Goal: Transaction & Acquisition: Purchase product/service

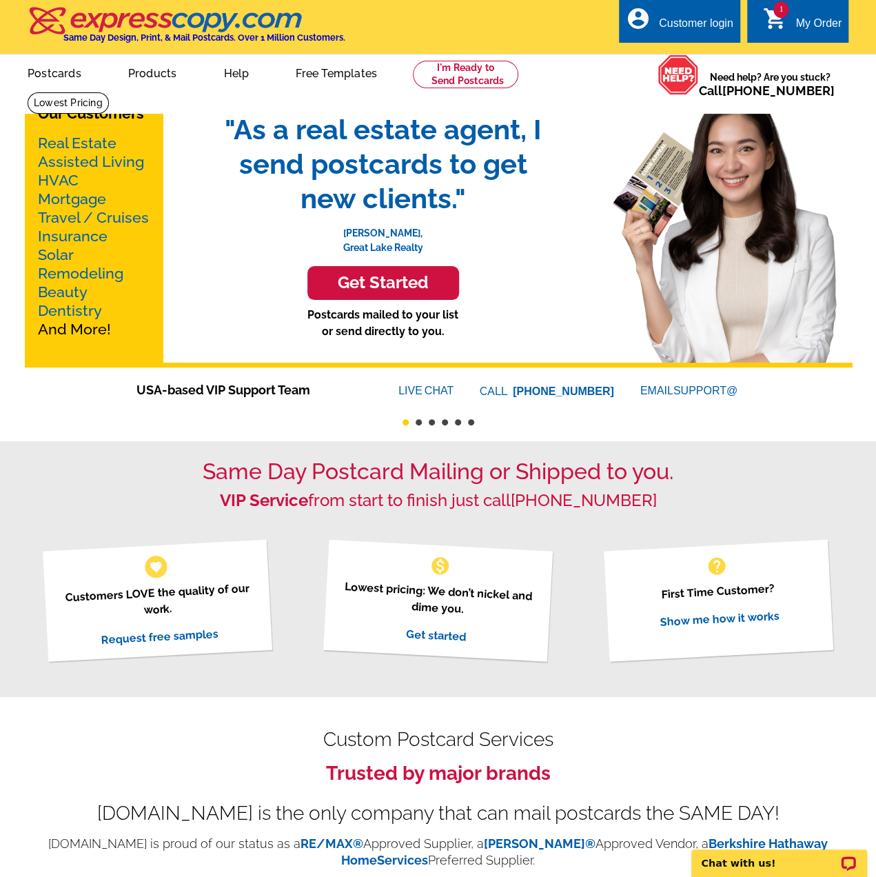
click at [64, 200] on link "Mortgage" at bounding box center [72, 198] width 68 height 17
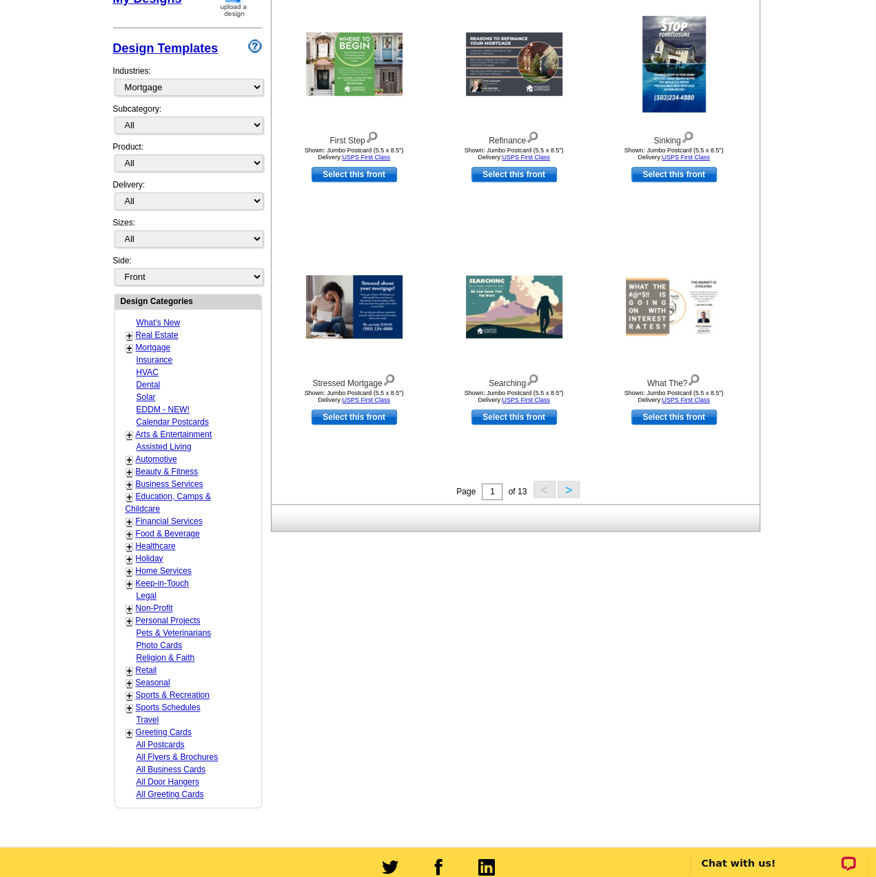
scroll to position [276, 0]
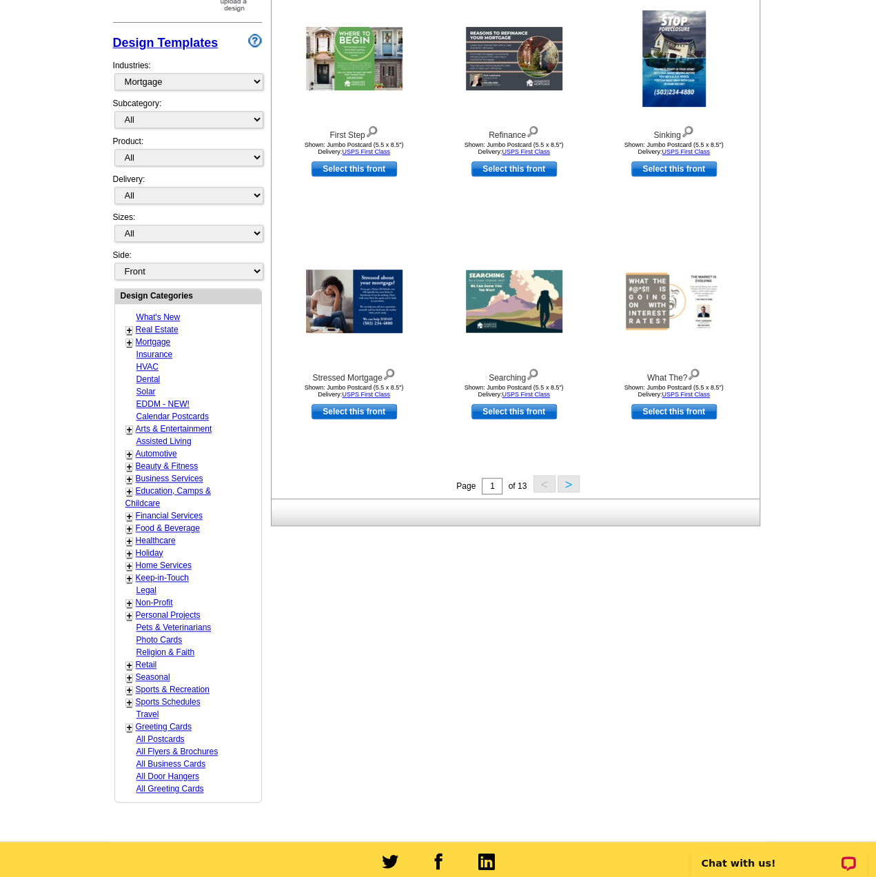
click at [129, 697] on link "+" at bounding box center [130, 702] width 6 height 11
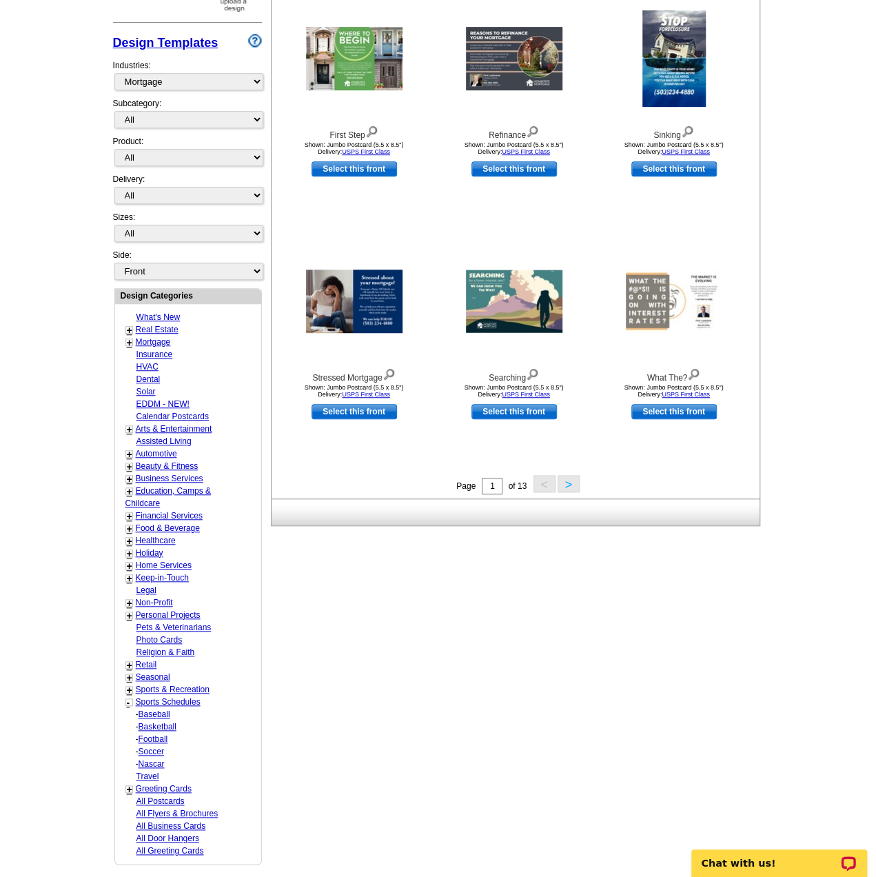
click at [154, 719] on link "Football" at bounding box center [155, 714] width 32 height 10
select select "824"
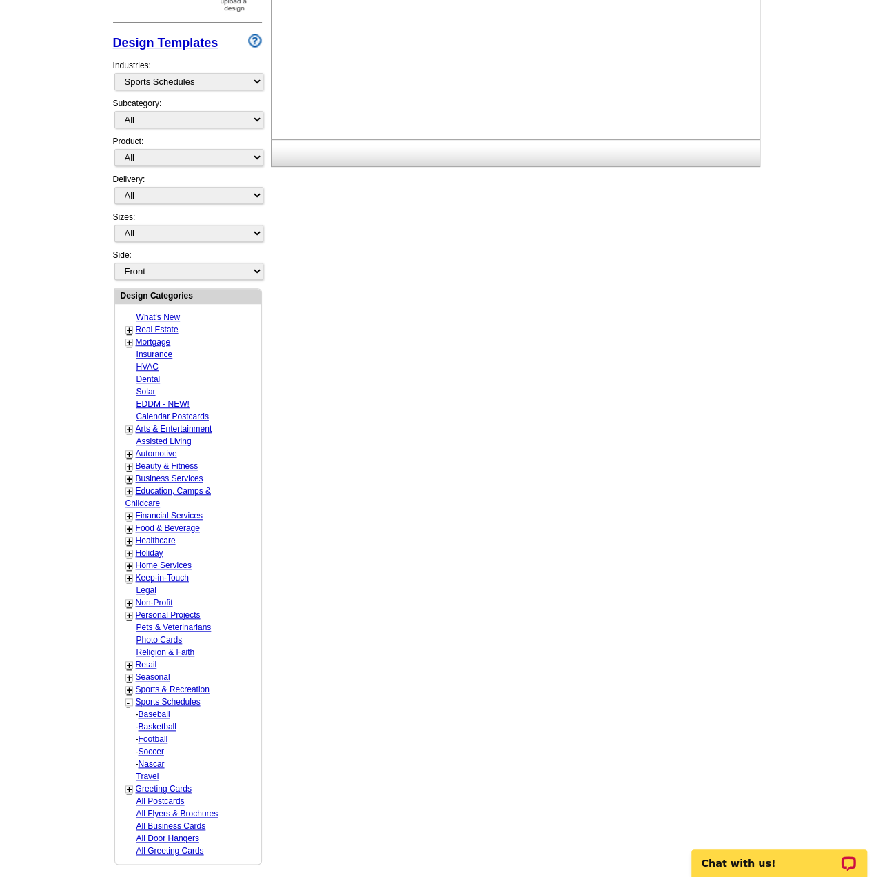
select select "826"
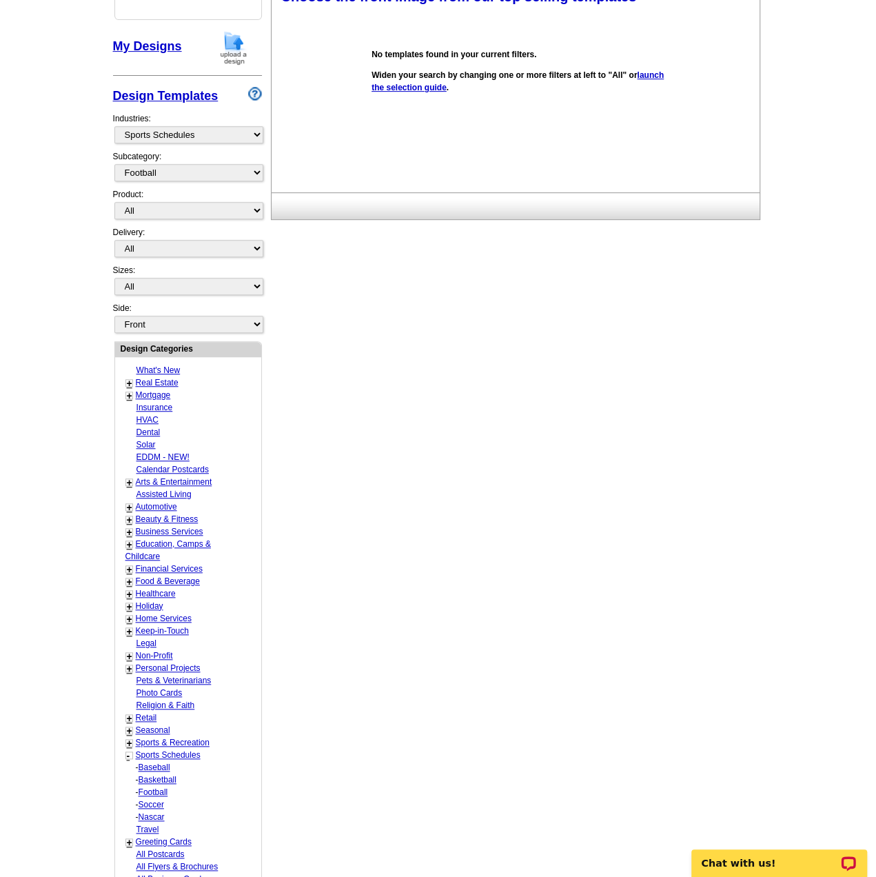
scroll to position [0, 0]
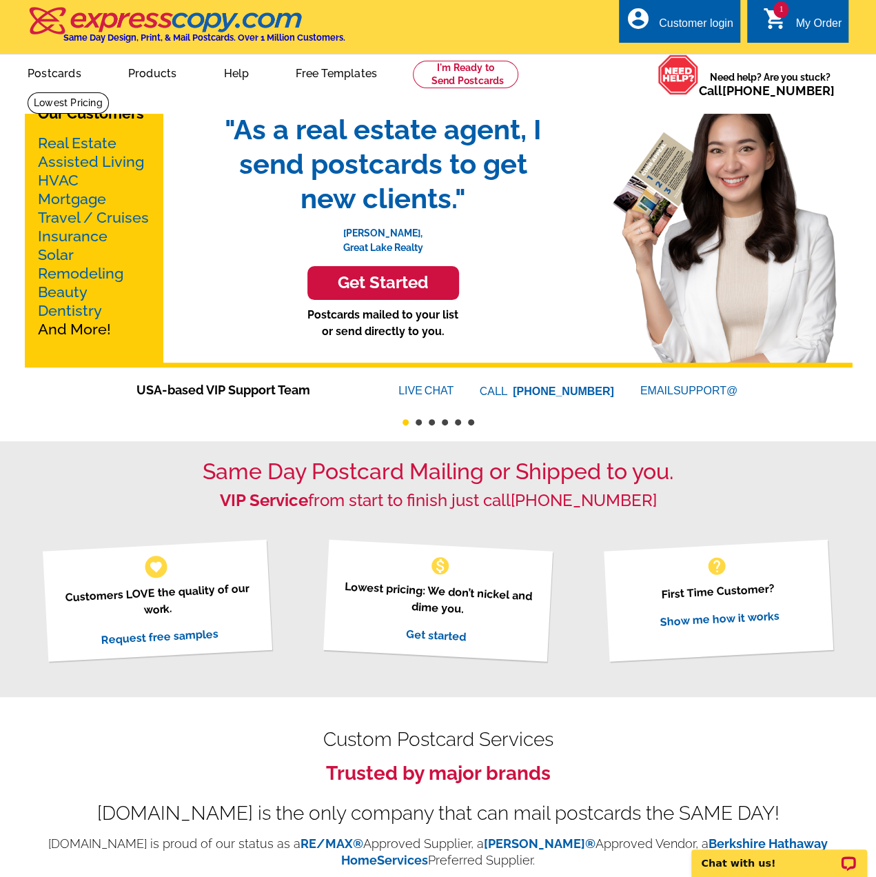
drag, startPoint x: 62, startPoint y: 196, endPoint x: 74, endPoint y: 201, distance: 13.1
click at [62, 196] on link "Mortgage" at bounding box center [72, 198] width 68 height 17
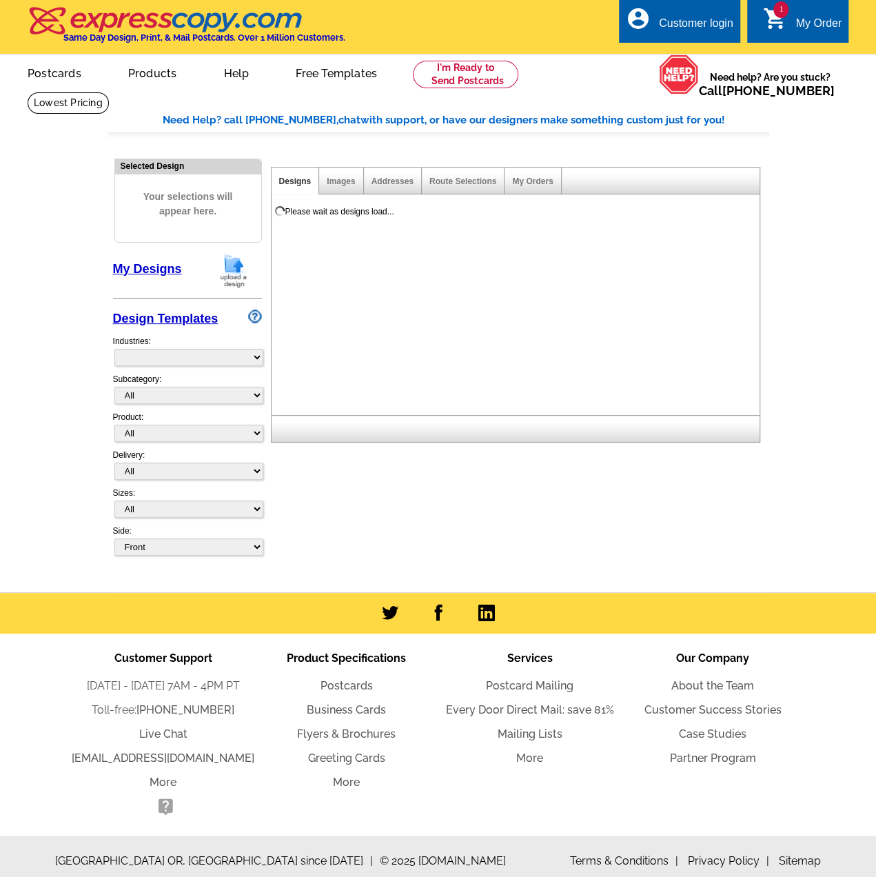
select select "774"
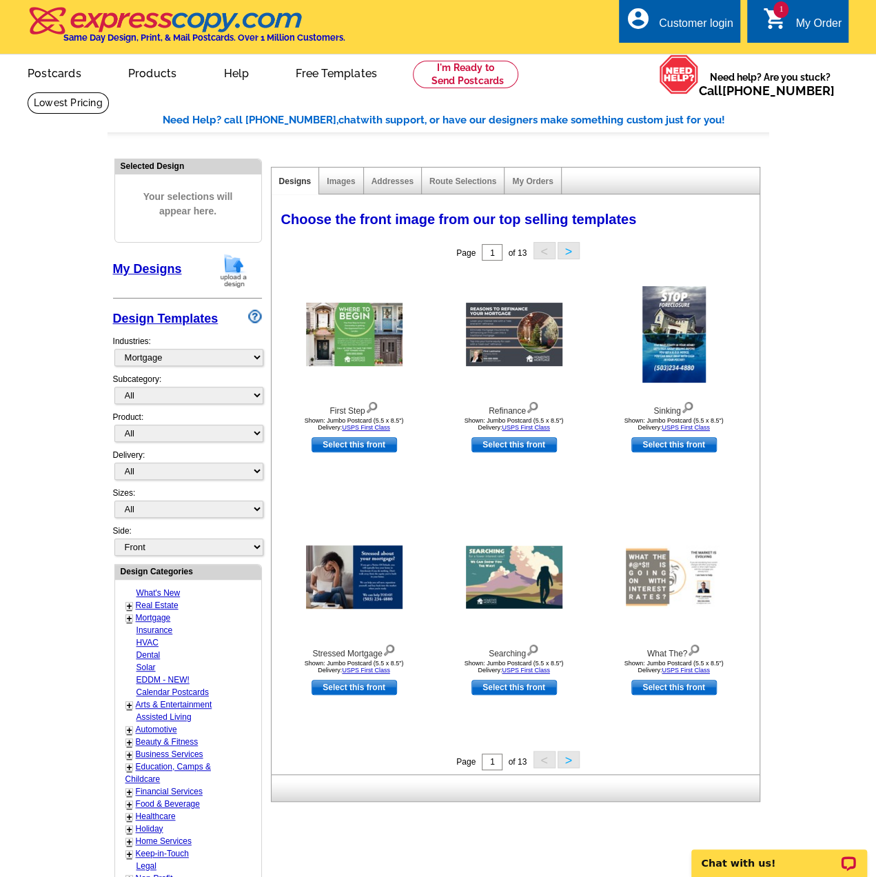
click at [572, 255] on button ">" at bounding box center [569, 250] width 22 height 17
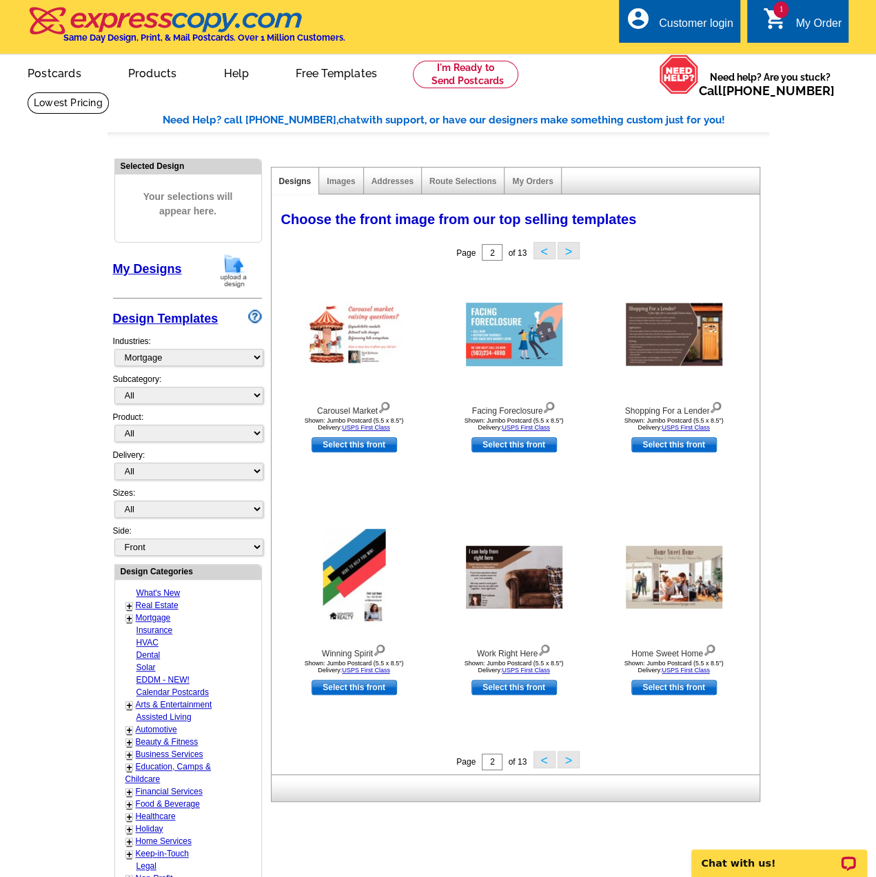
click at [567, 767] on button ">" at bounding box center [569, 759] width 22 height 17
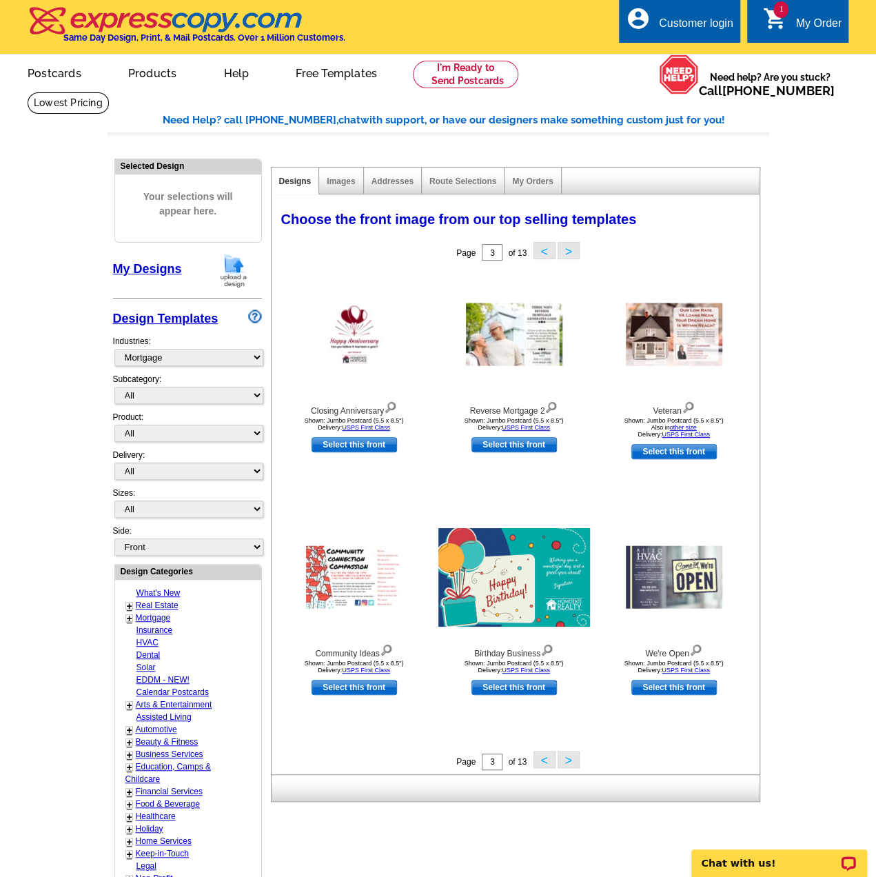
click at [568, 766] on button ">" at bounding box center [569, 759] width 22 height 17
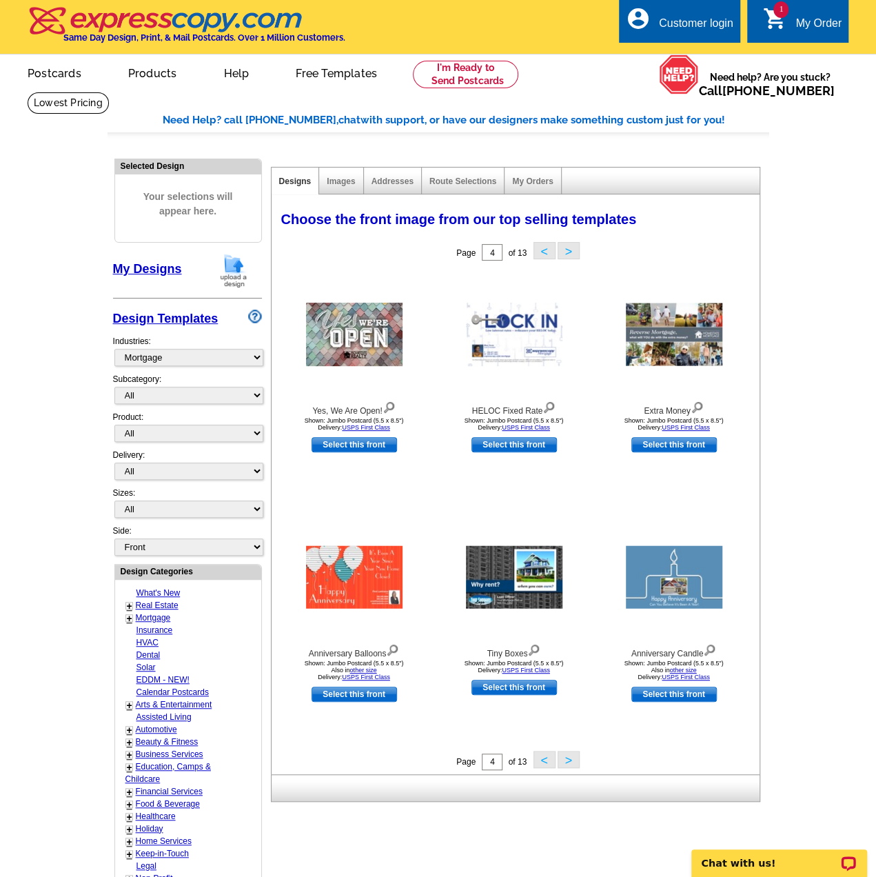
click at [568, 766] on button ">" at bounding box center [569, 759] width 22 height 17
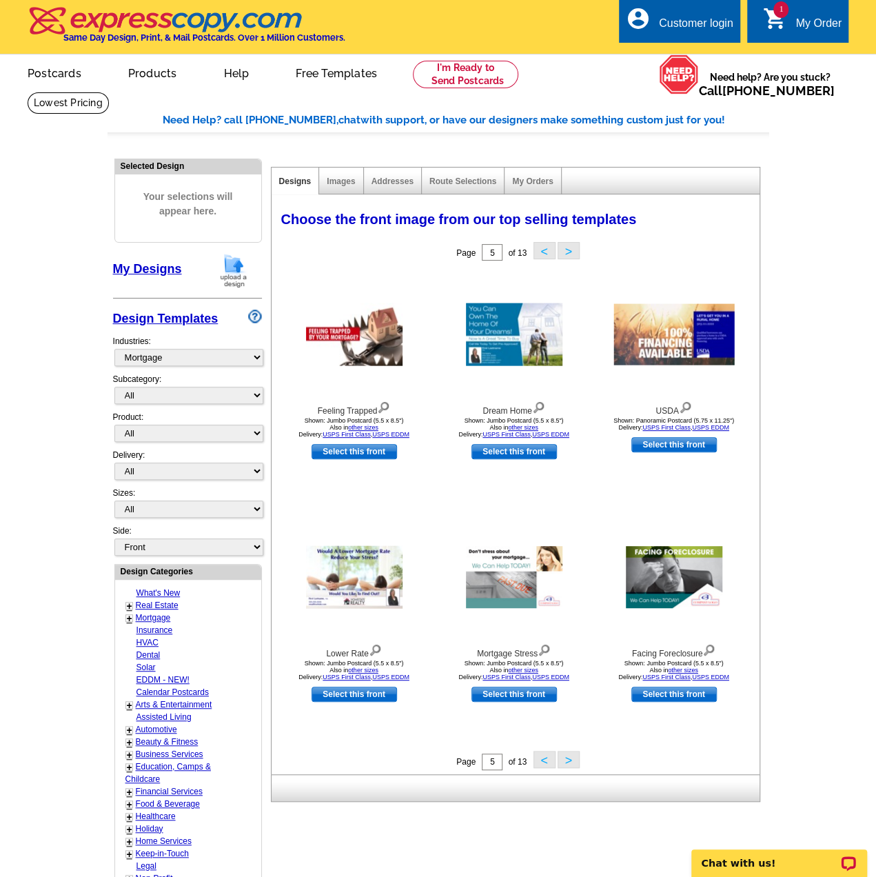
click at [568, 759] on button ">" at bounding box center [569, 759] width 22 height 17
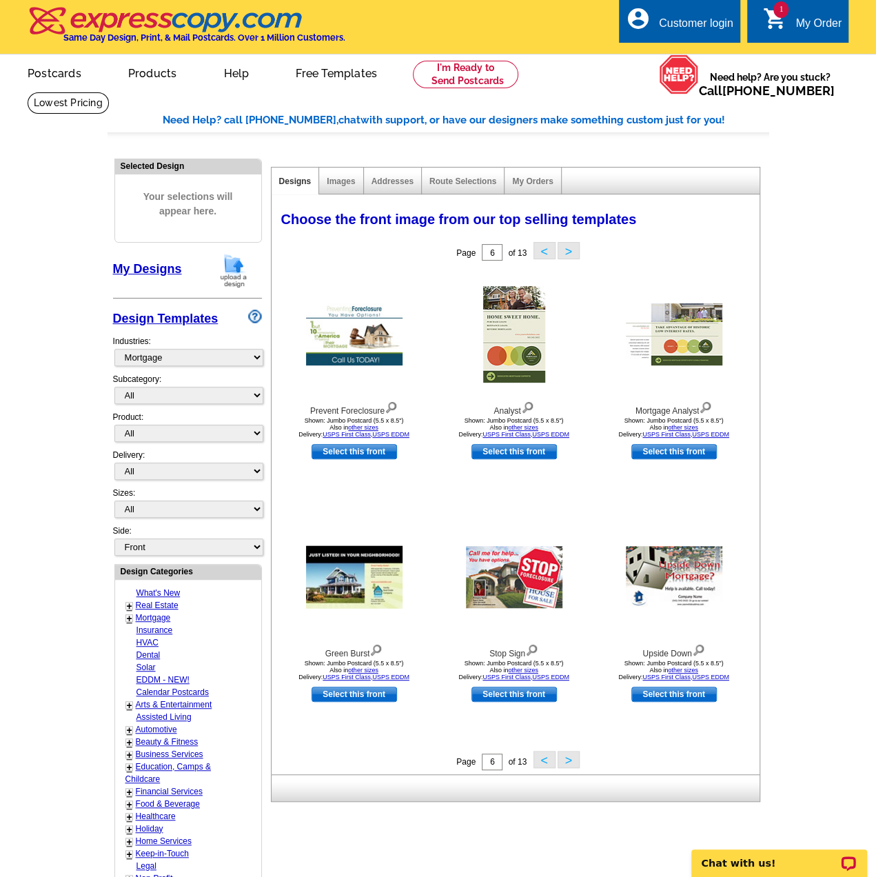
click at [568, 759] on button ">" at bounding box center [569, 759] width 22 height 17
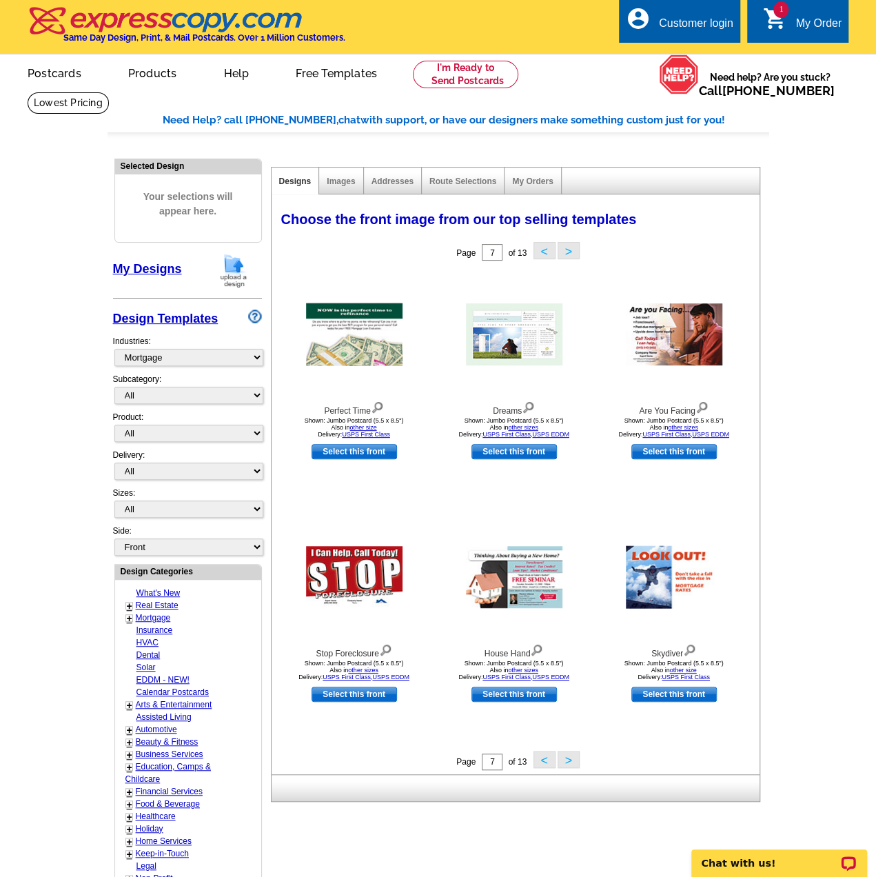
click at [568, 759] on button ">" at bounding box center [569, 759] width 22 height 17
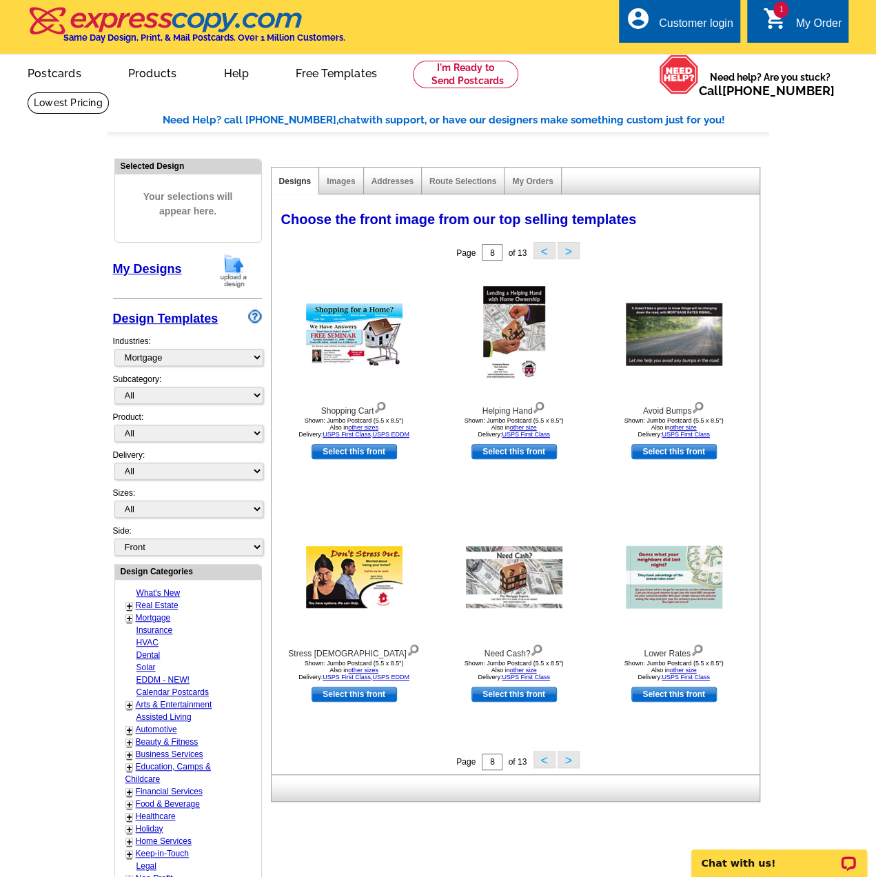
click at [568, 759] on button ">" at bounding box center [569, 759] width 22 height 17
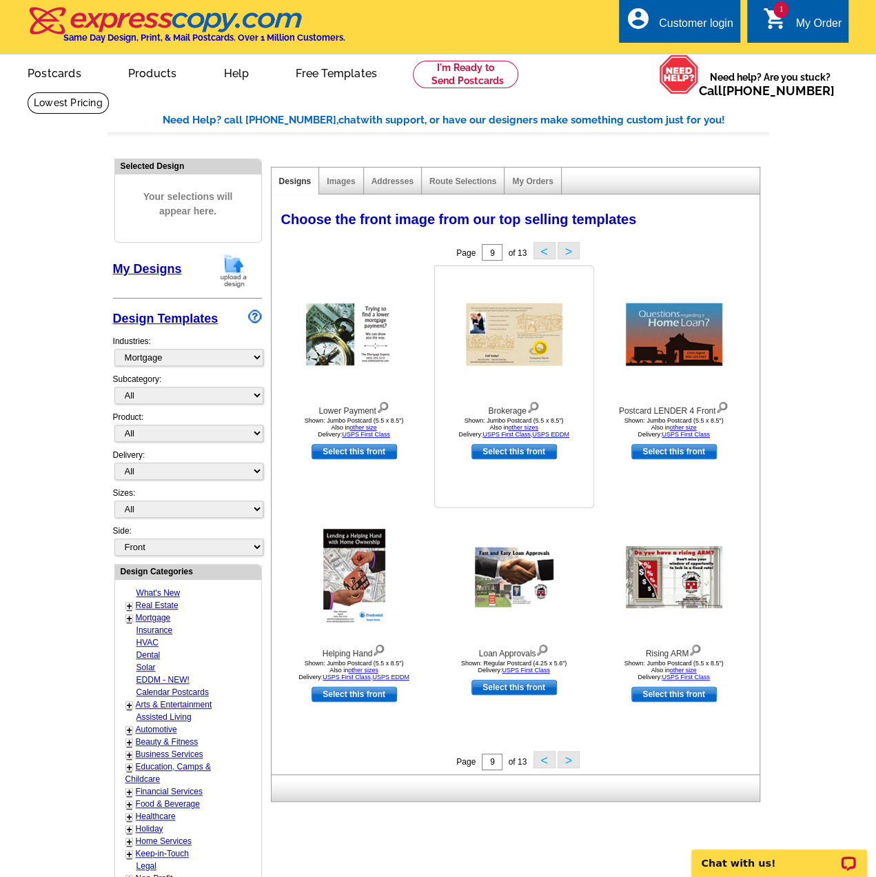
click at [509, 348] on img at bounding box center [514, 334] width 96 height 63
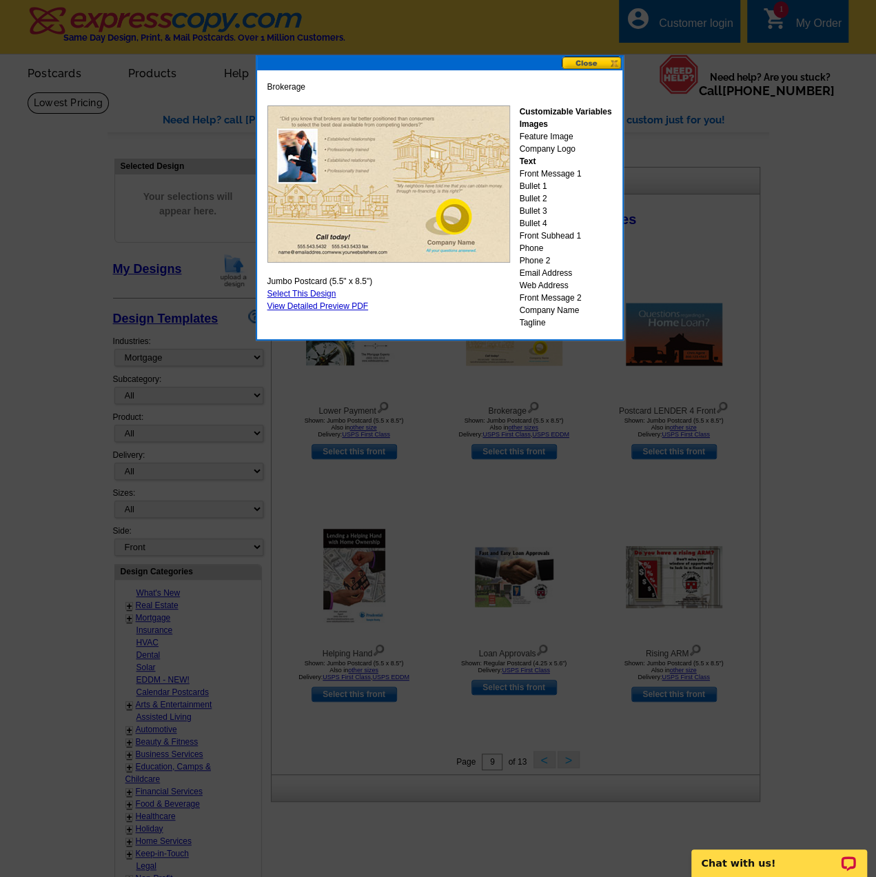
click at [599, 59] on button at bounding box center [592, 63] width 61 height 13
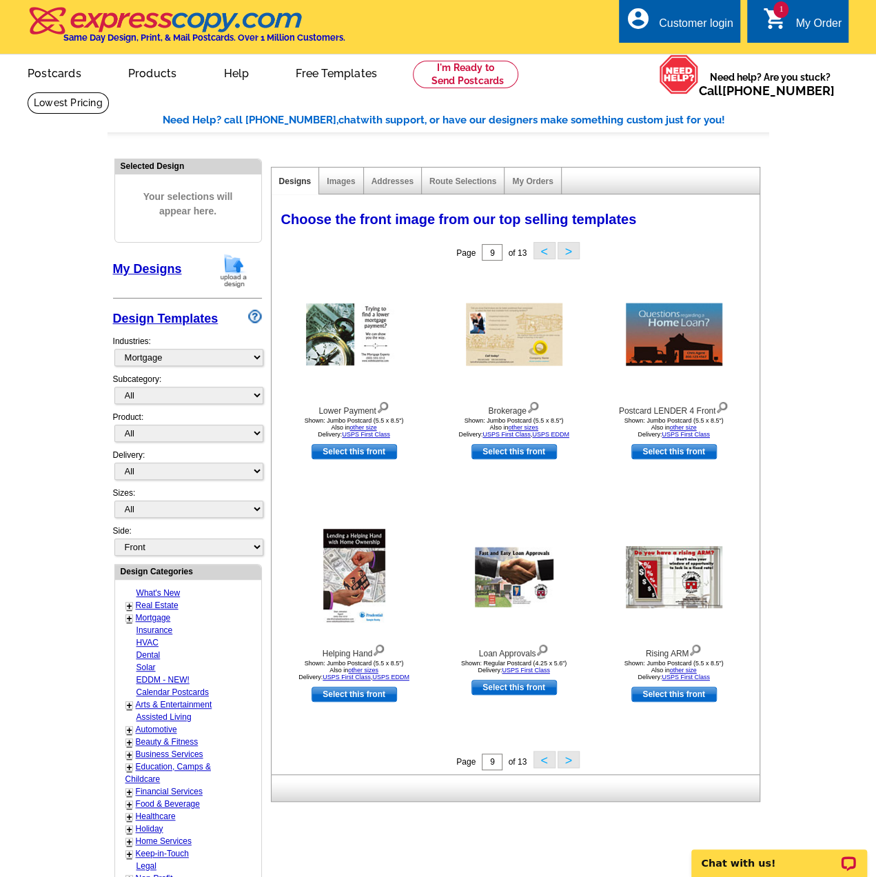
click at [568, 760] on button ">" at bounding box center [569, 759] width 22 height 17
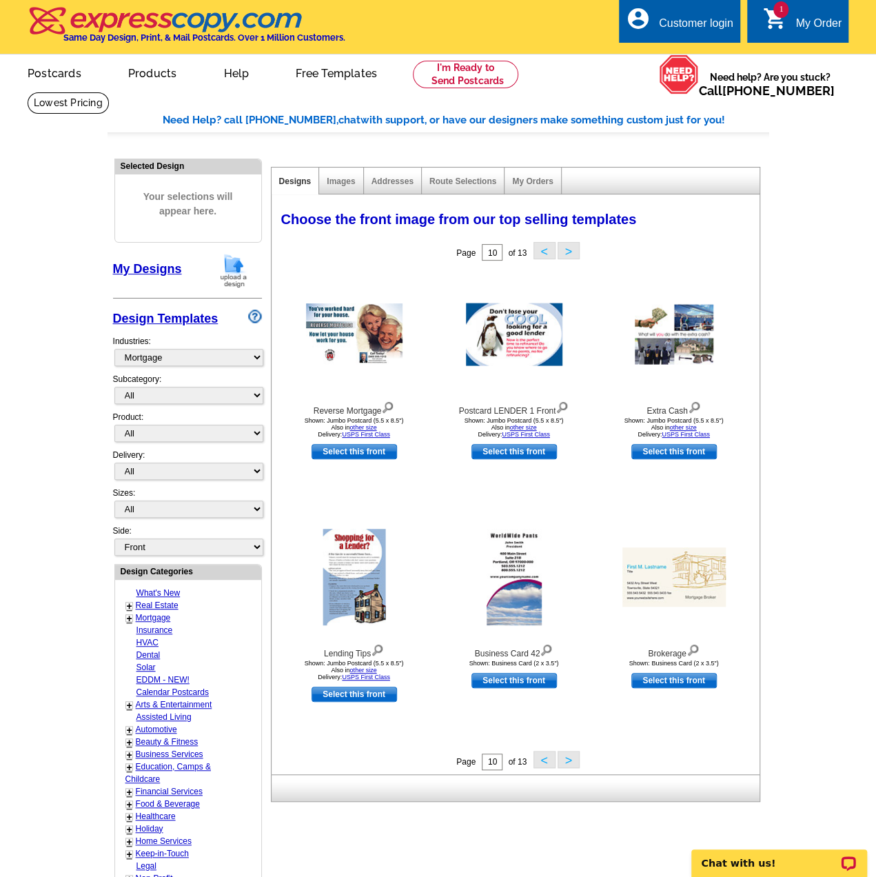
click at [568, 759] on button ">" at bounding box center [569, 759] width 22 height 17
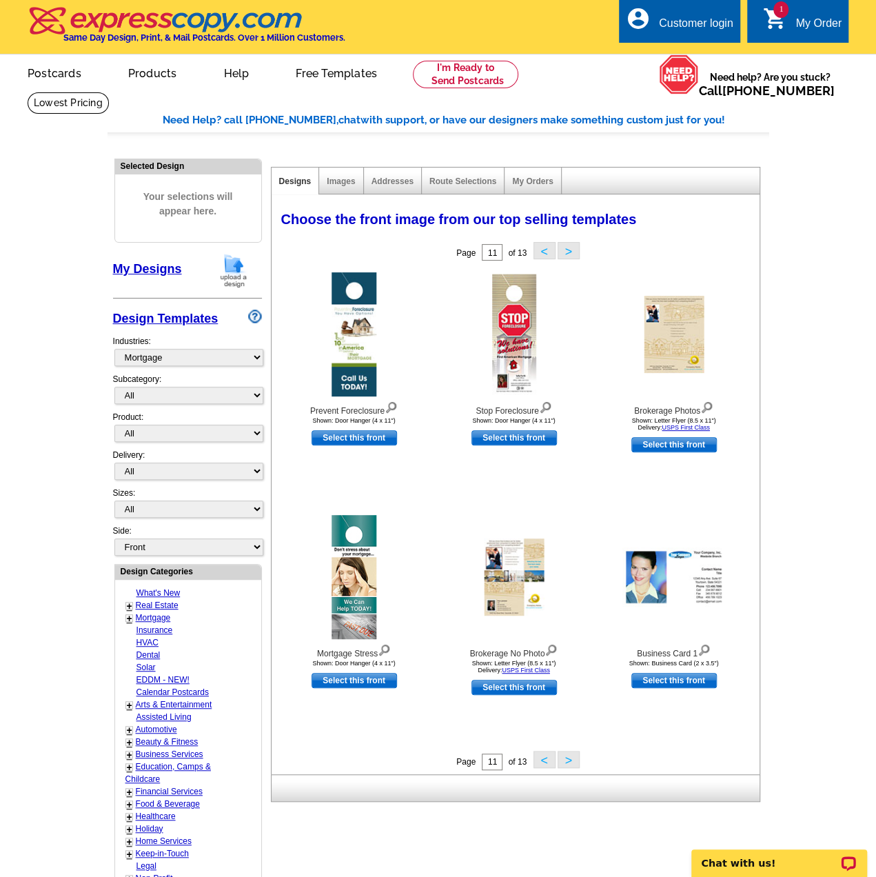
click at [568, 759] on button ">" at bounding box center [569, 759] width 22 height 17
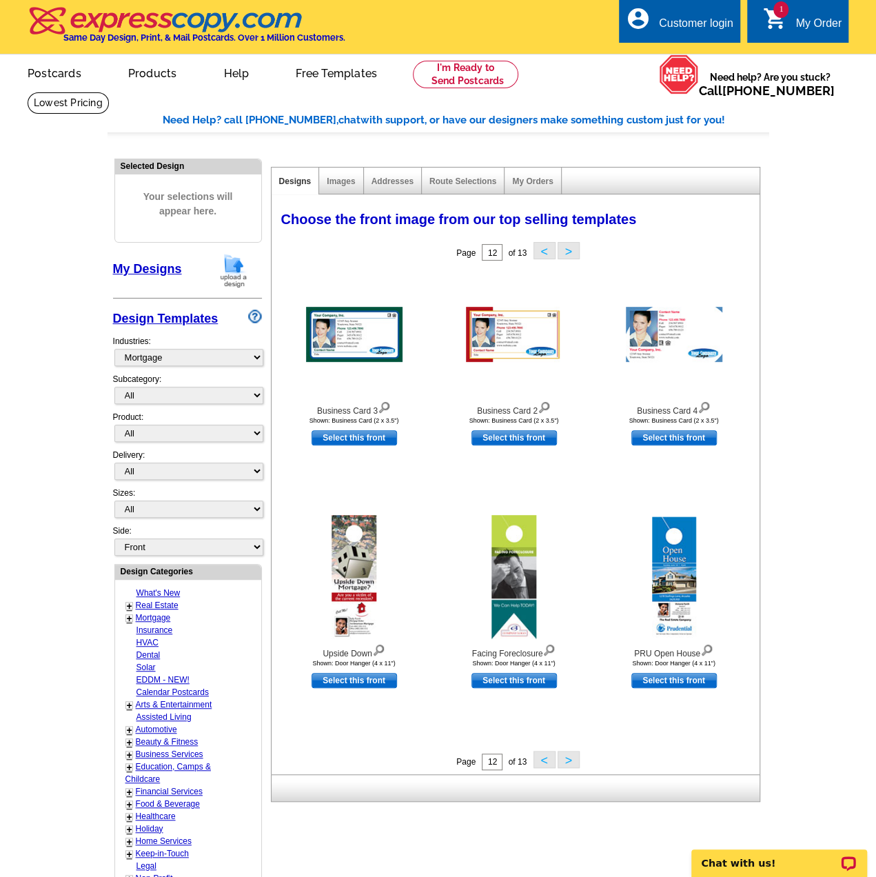
click at [568, 759] on button ">" at bounding box center [569, 759] width 22 height 17
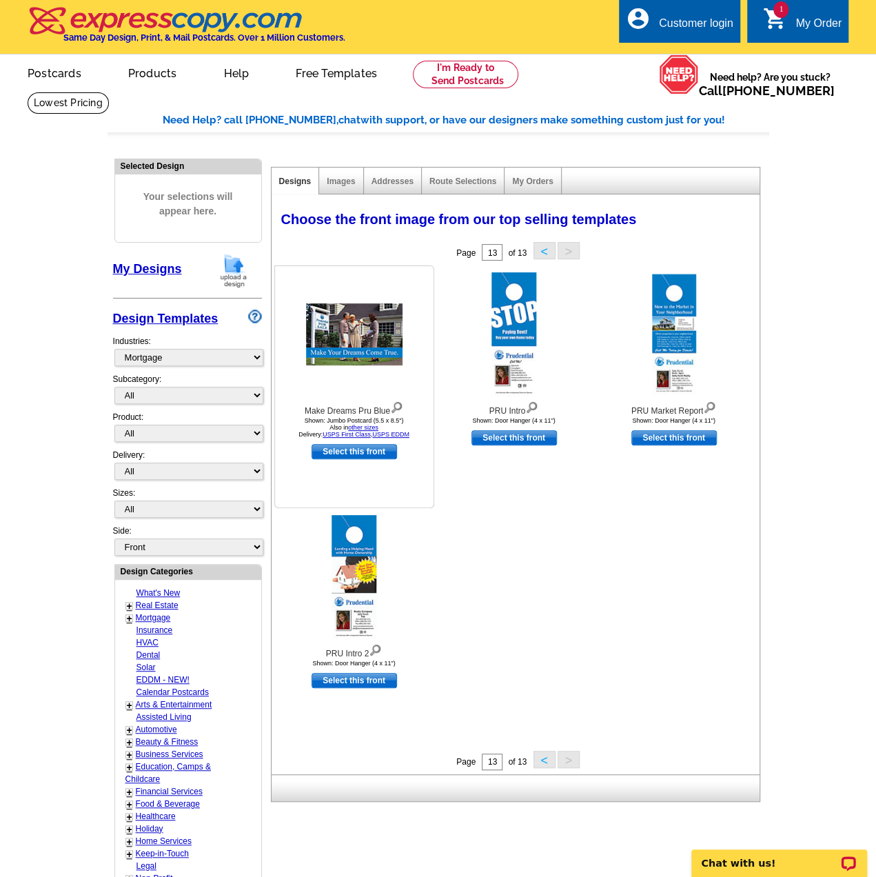
click at [357, 338] on img at bounding box center [354, 334] width 96 height 62
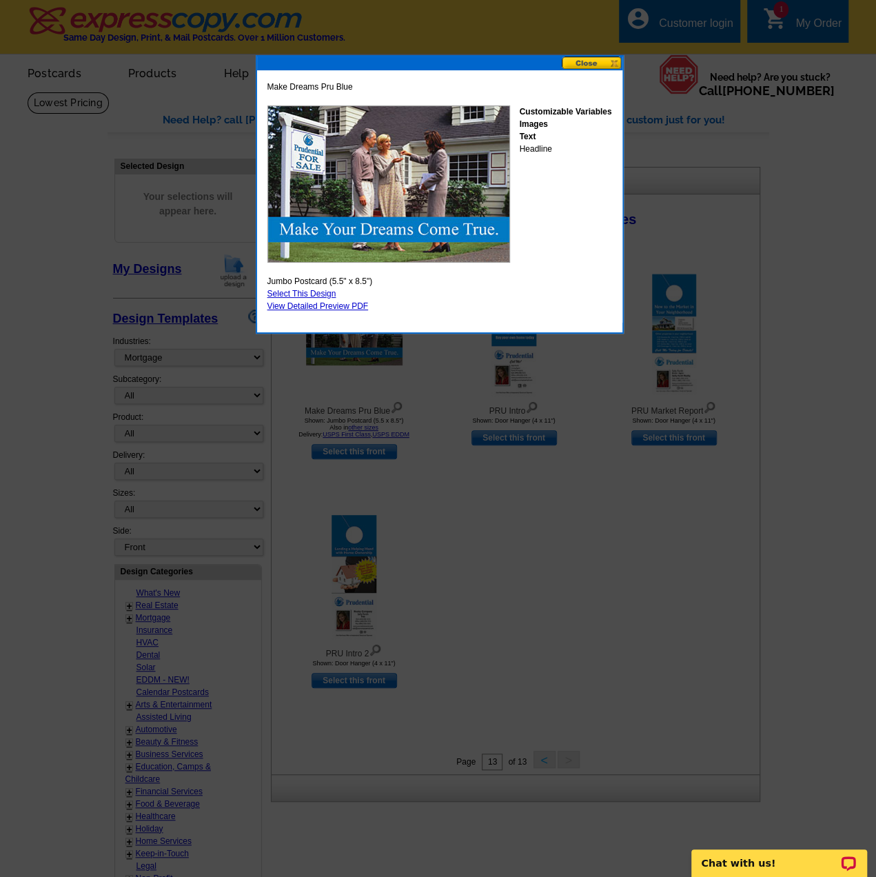
click at [588, 61] on button at bounding box center [592, 63] width 61 height 13
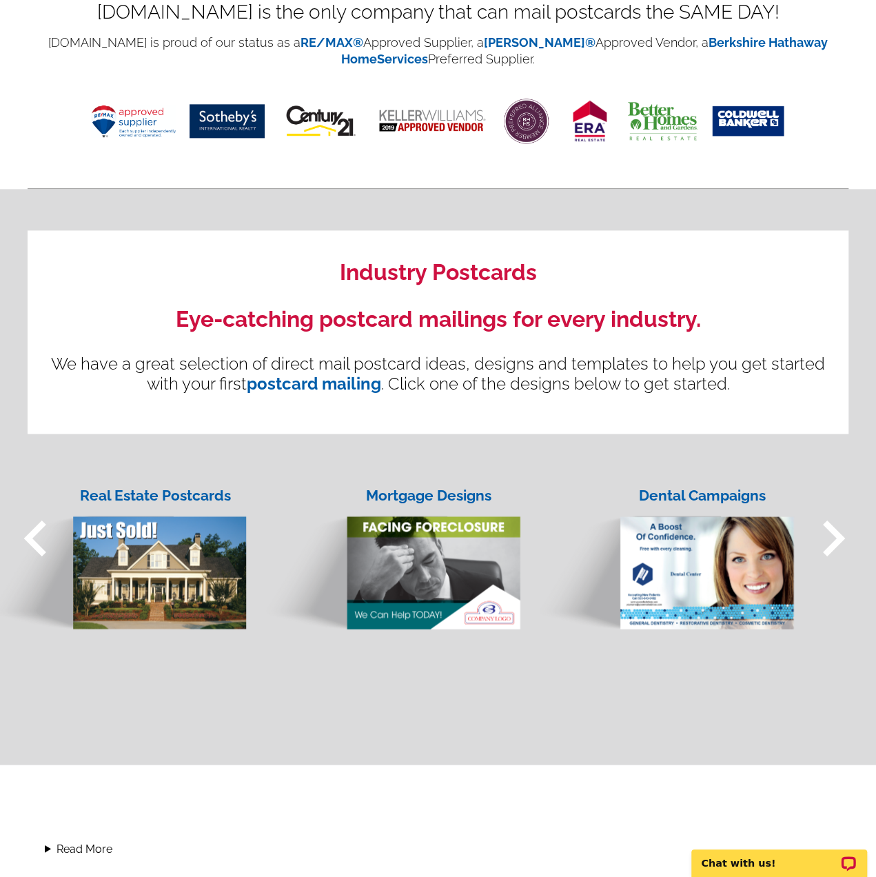
scroll to position [1034, 0]
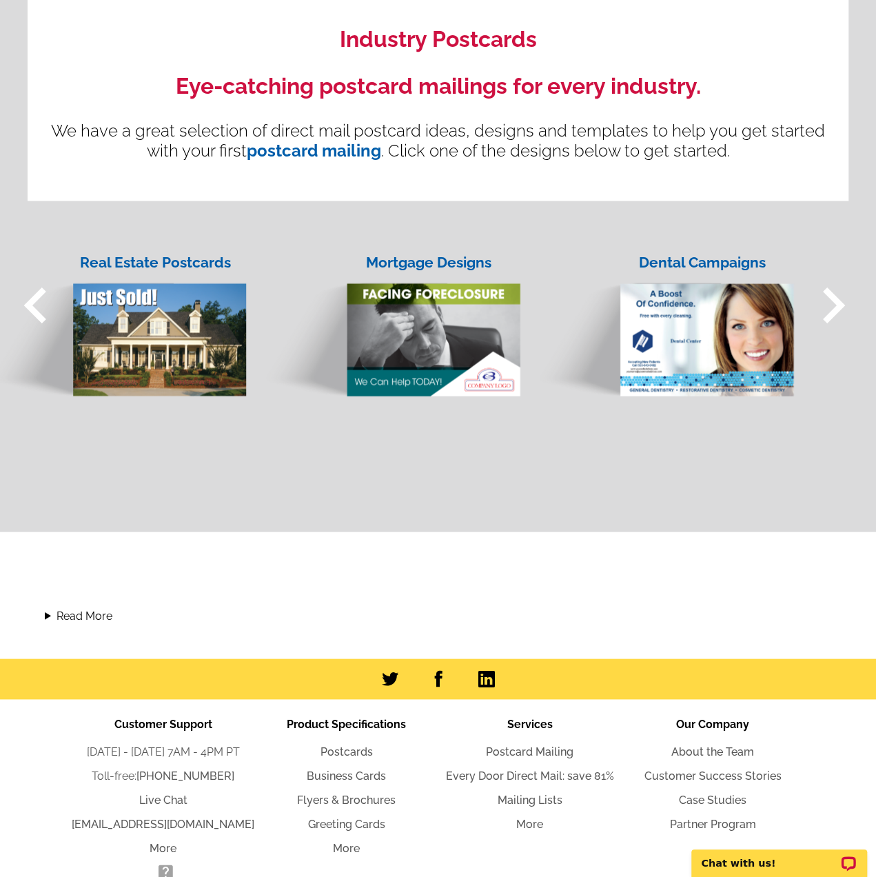
click at [830, 309] on span "keyboard_arrow_right" at bounding box center [833, 305] width 72 height 72
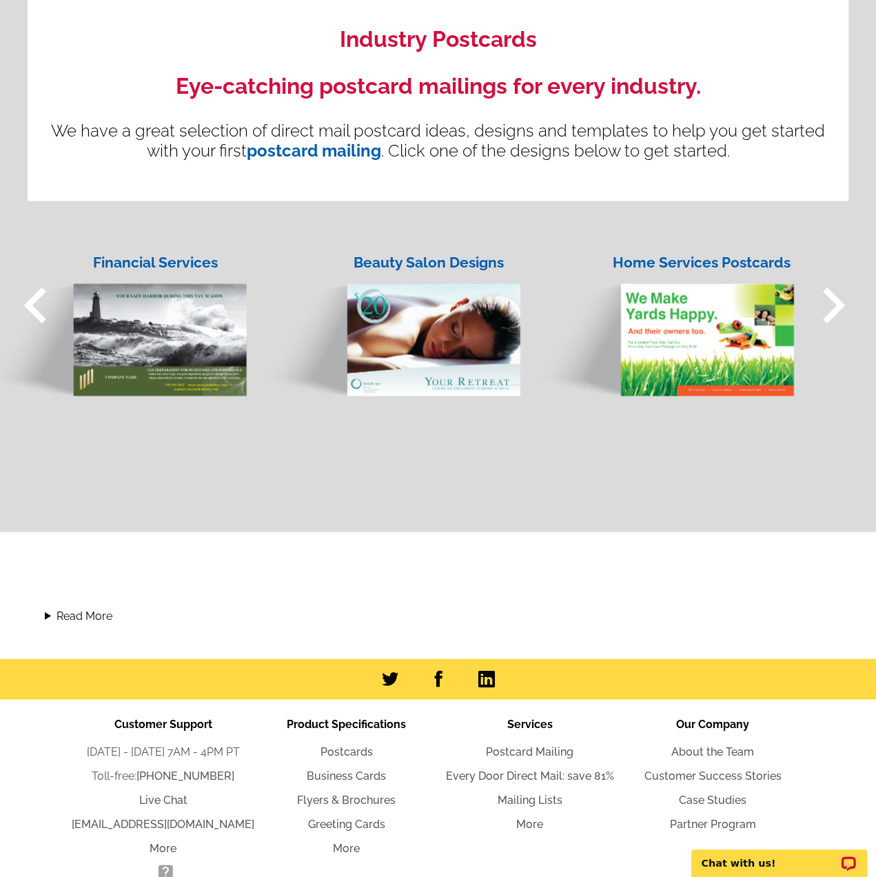
click at [830, 309] on span "keyboard_arrow_right" at bounding box center [833, 305] width 72 height 72
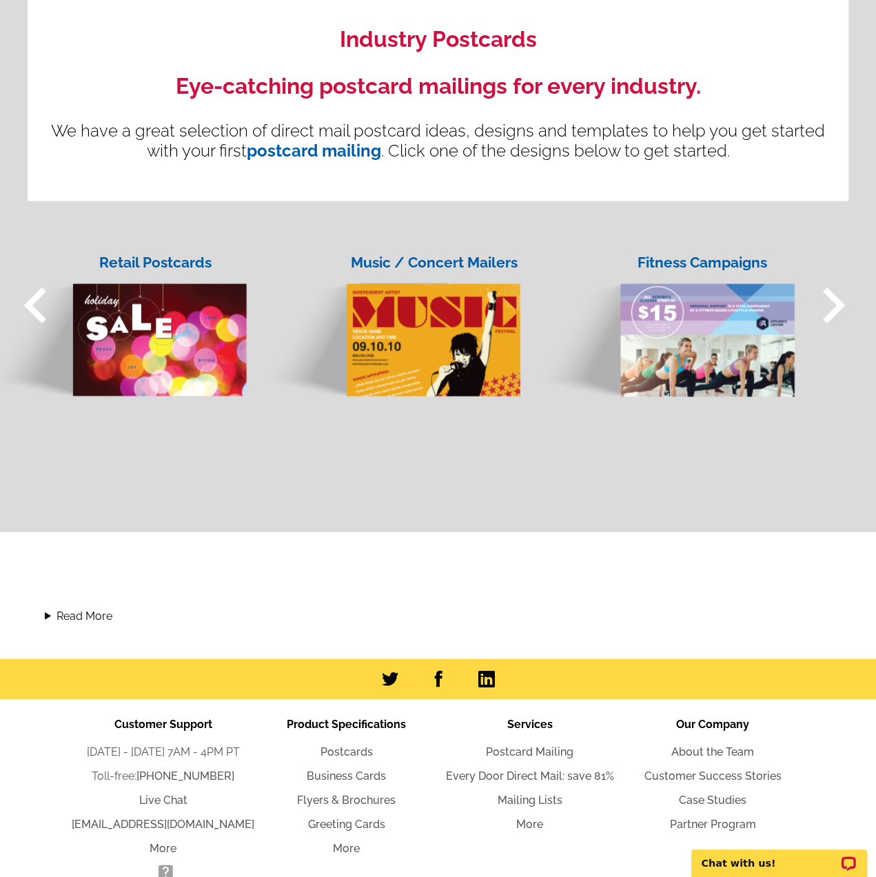
click at [830, 309] on span "keyboard_arrow_right" at bounding box center [833, 305] width 72 height 72
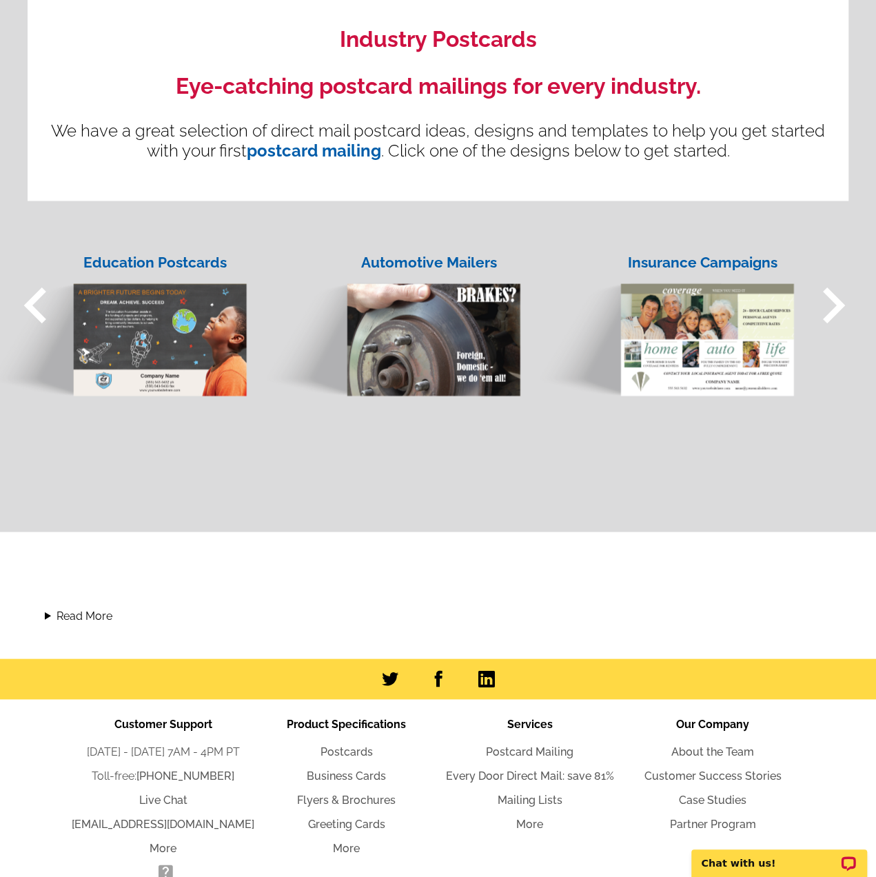
click at [830, 309] on span "keyboard_arrow_right" at bounding box center [833, 305] width 72 height 72
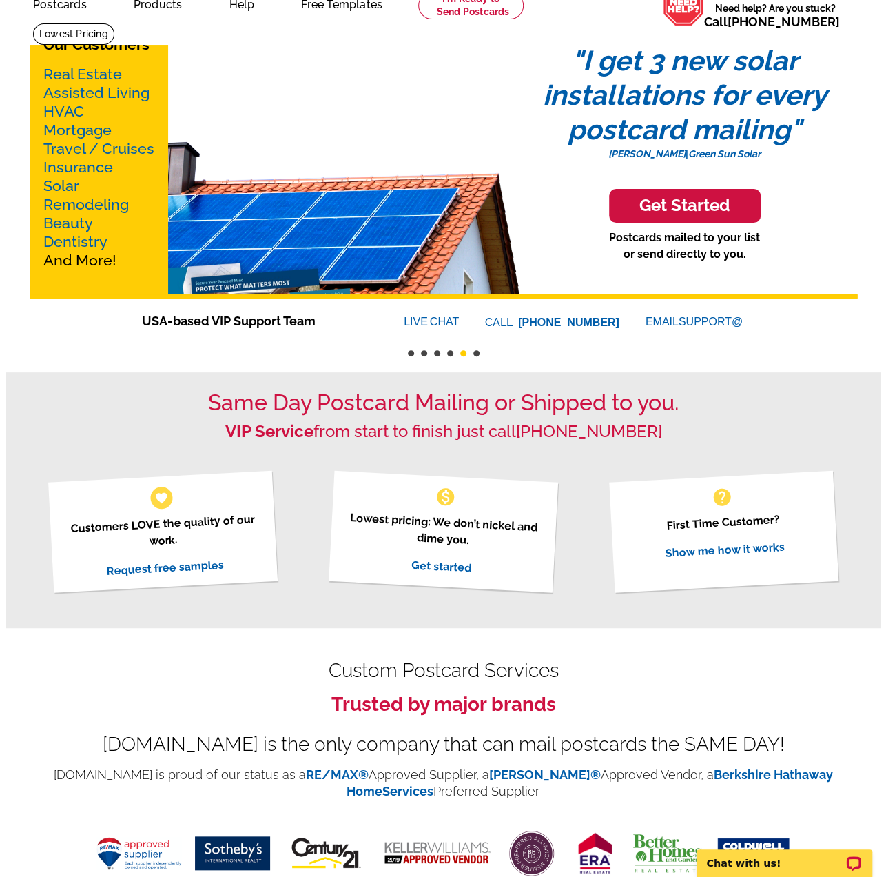
scroll to position [0, 0]
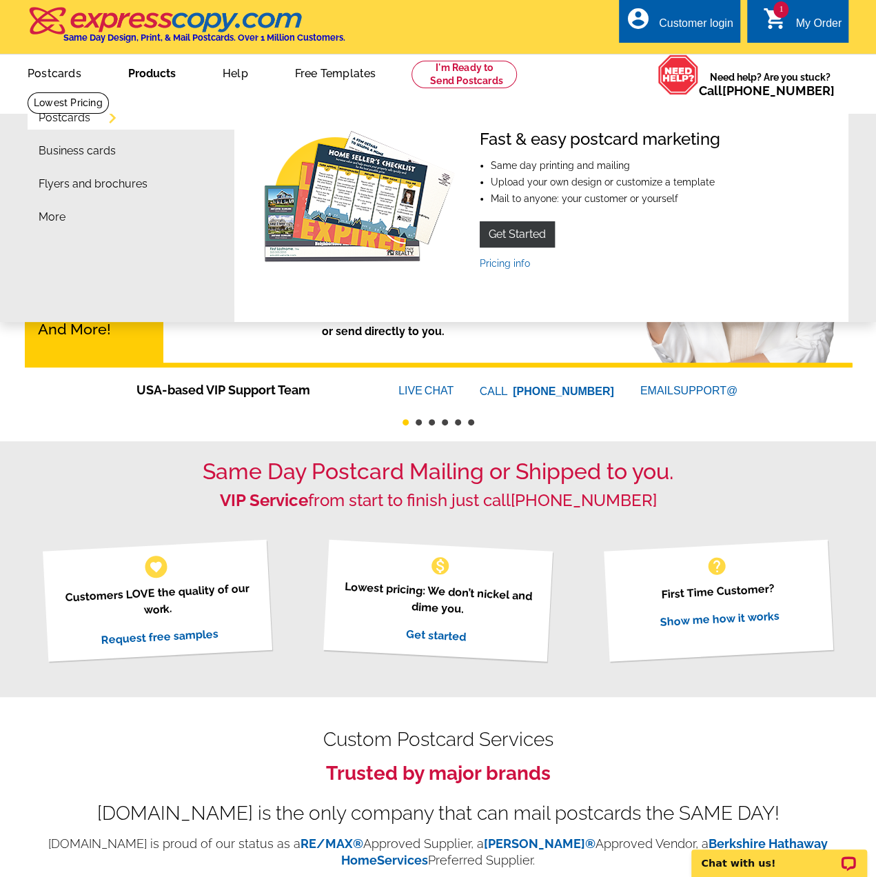
click at [153, 75] on link "Products" at bounding box center [152, 72] width 92 height 32
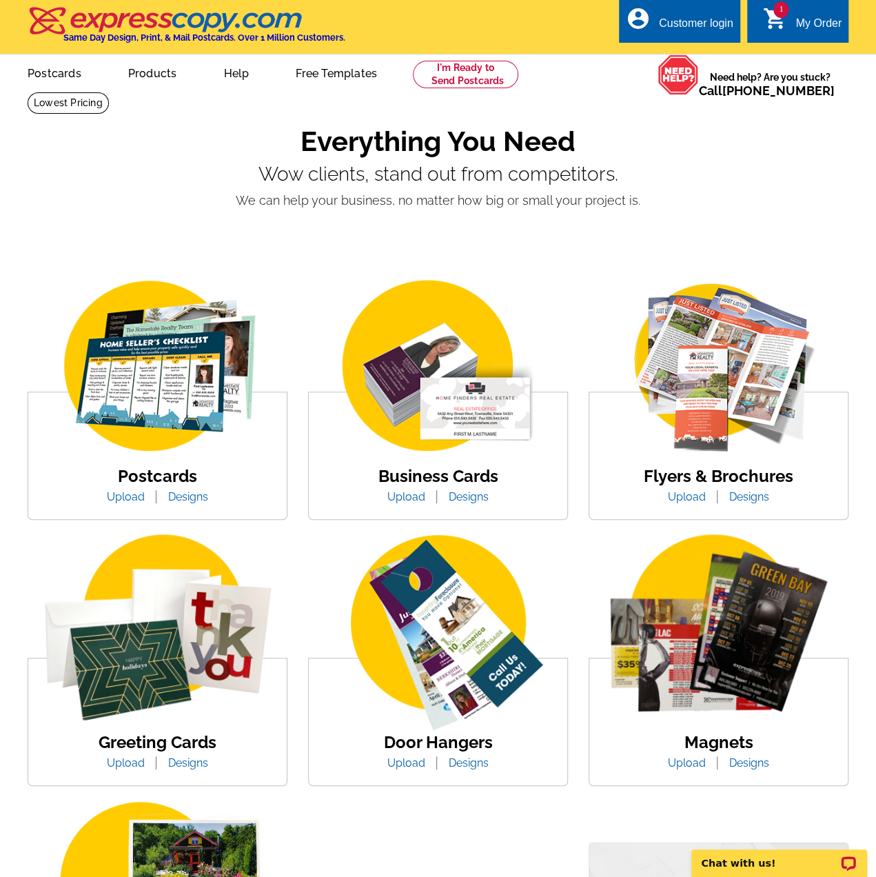
click at [700, 638] on img at bounding box center [718, 633] width 258 height 199
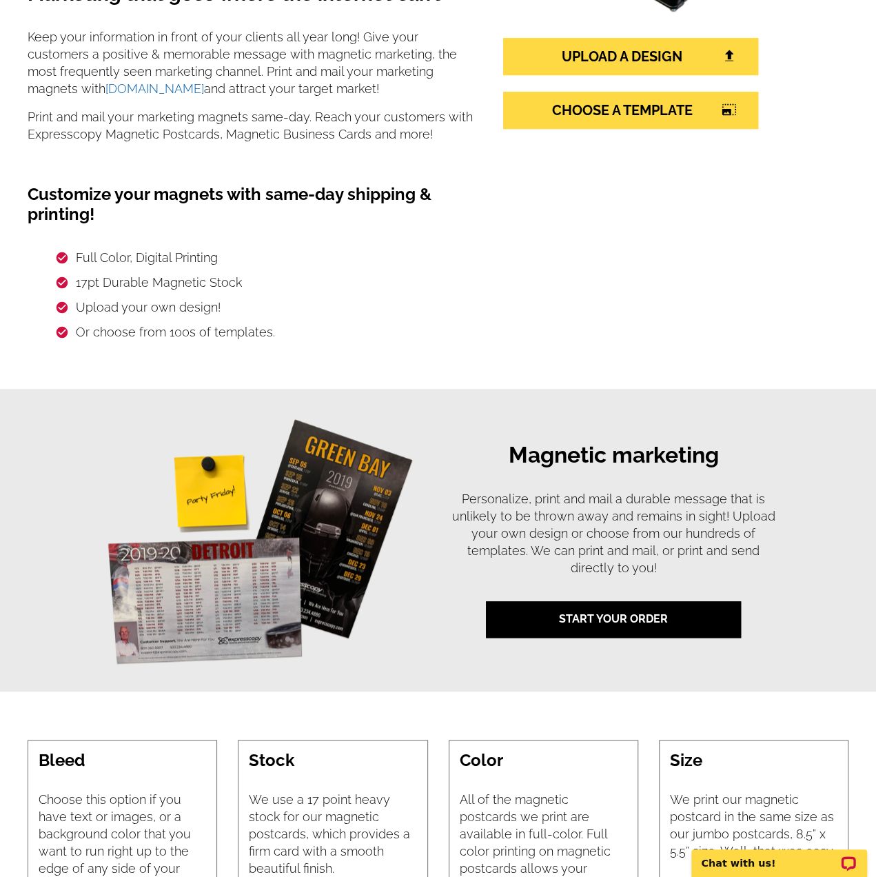
scroll to position [345, 0]
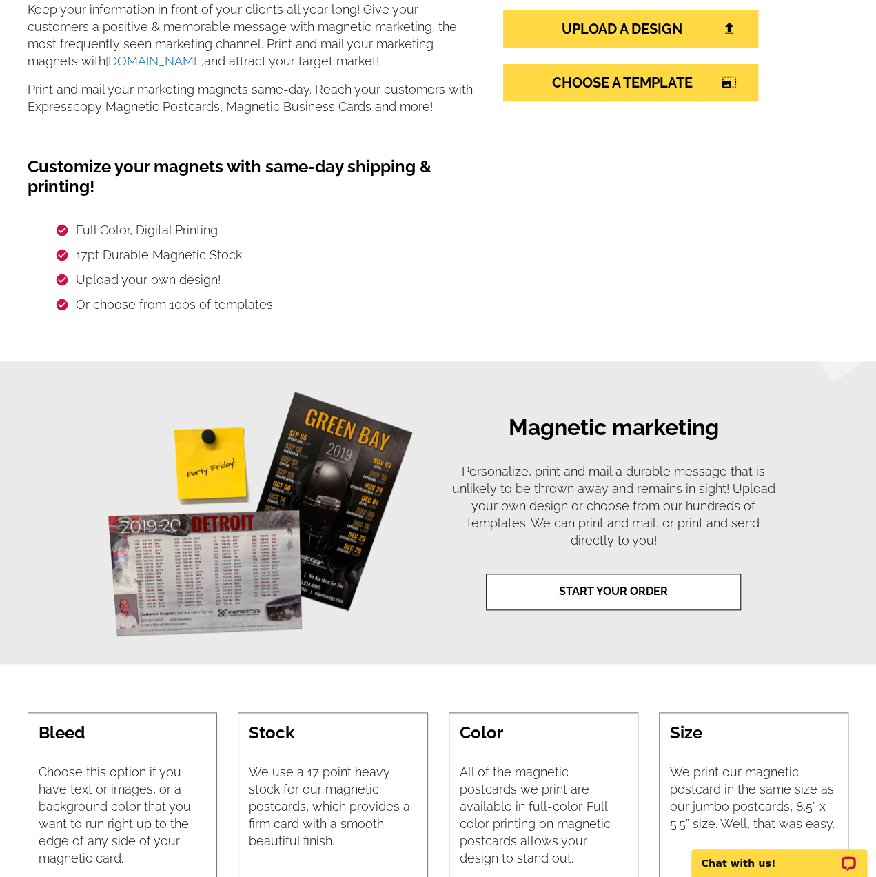
click at [619, 593] on link "START YOUR ORDER" at bounding box center [613, 591] width 255 height 37
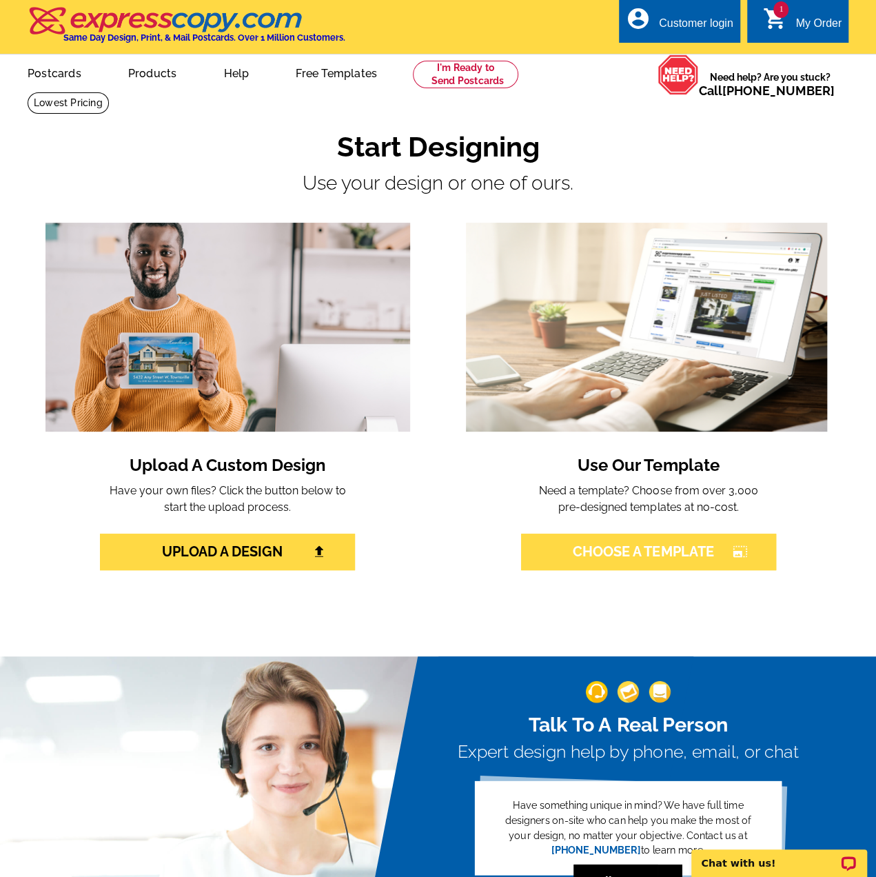
click at [604, 549] on link "Choose A Template photo_size_select_large" at bounding box center [648, 551] width 255 height 37
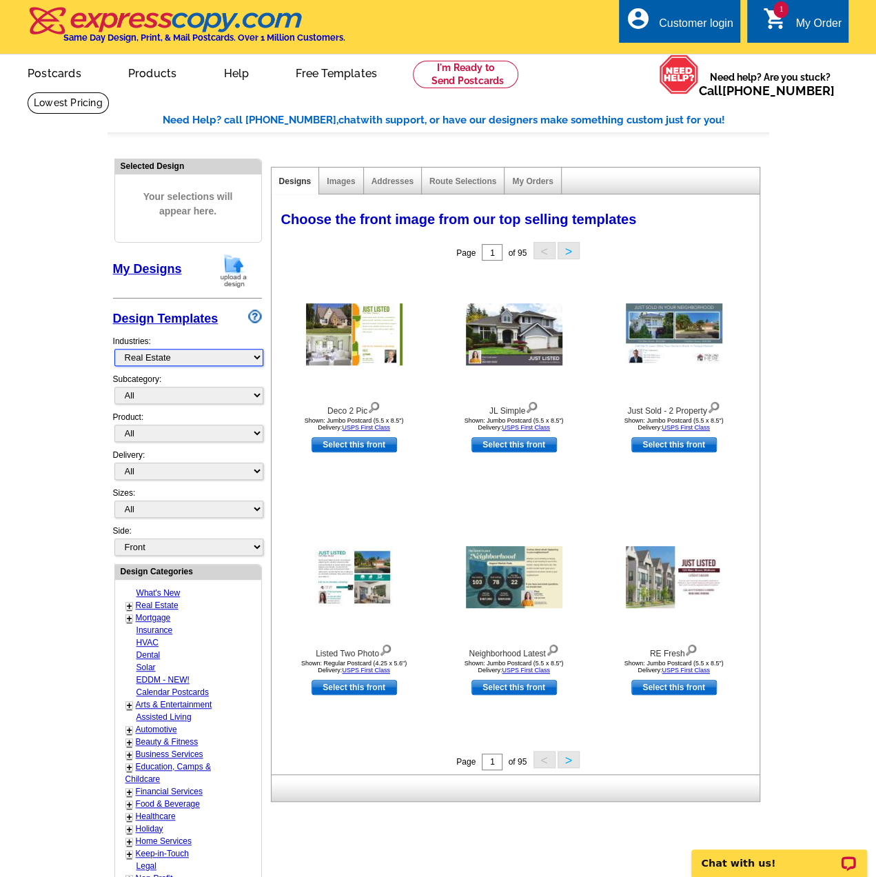
click at [203, 365] on select "What's New Real Estate Mortgage Insurance HVAC Dental Solar EDDM - NEW! Calenda…" at bounding box center [188, 357] width 149 height 17
click at [114, 349] on select "What's New Real Estate Mortgage Insurance HVAC Dental Solar EDDM - NEW! Calenda…" at bounding box center [188, 357] width 149 height 17
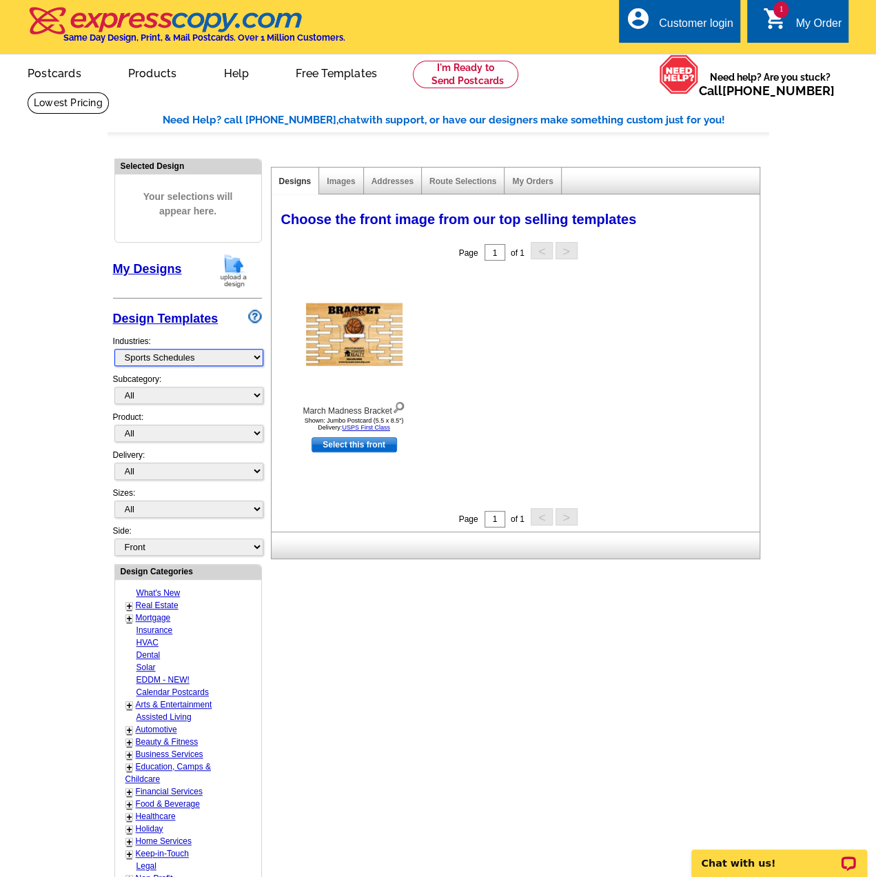
click at [172, 360] on select "What's New Real Estate Mortgage Insurance HVAC Dental Solar EDDM - NEW! Calenda…" at bounding box center [188, 357] width 149 height 17
click at [114, 349] on select "What's New Real Estate Mortgage Insurance HVAC Dental Solar EDDM - NEW! Calenda…" at bounding box center [188, 357] width 149 height 17
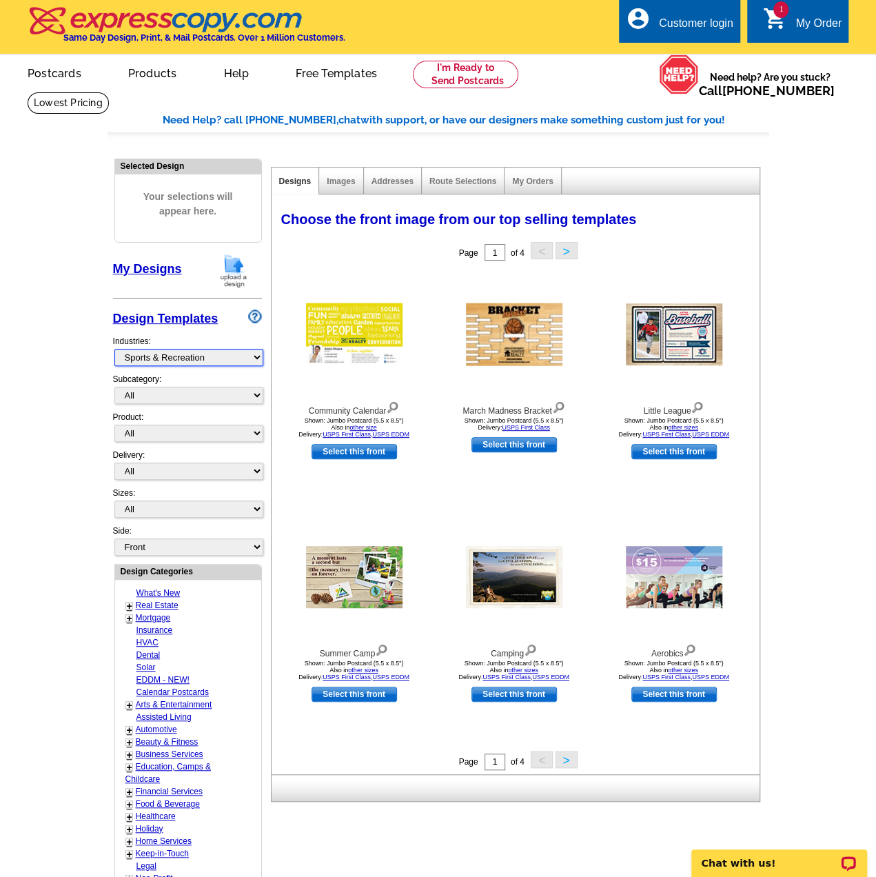
click at [170, 356] on select "What's New Real Estate Mortgage Insurance HVAC Dental Solar EDDM - NEW! Calenda…" at bounding box center [188, 357] width 149 height 17
select select "774"
click at [114, 349] on select "What's New Real Estate Mortgage Insurance HVAC Dental Solar EDDM - NEW! Calenda…" at bounding box center [188, 357] width 149 height 17
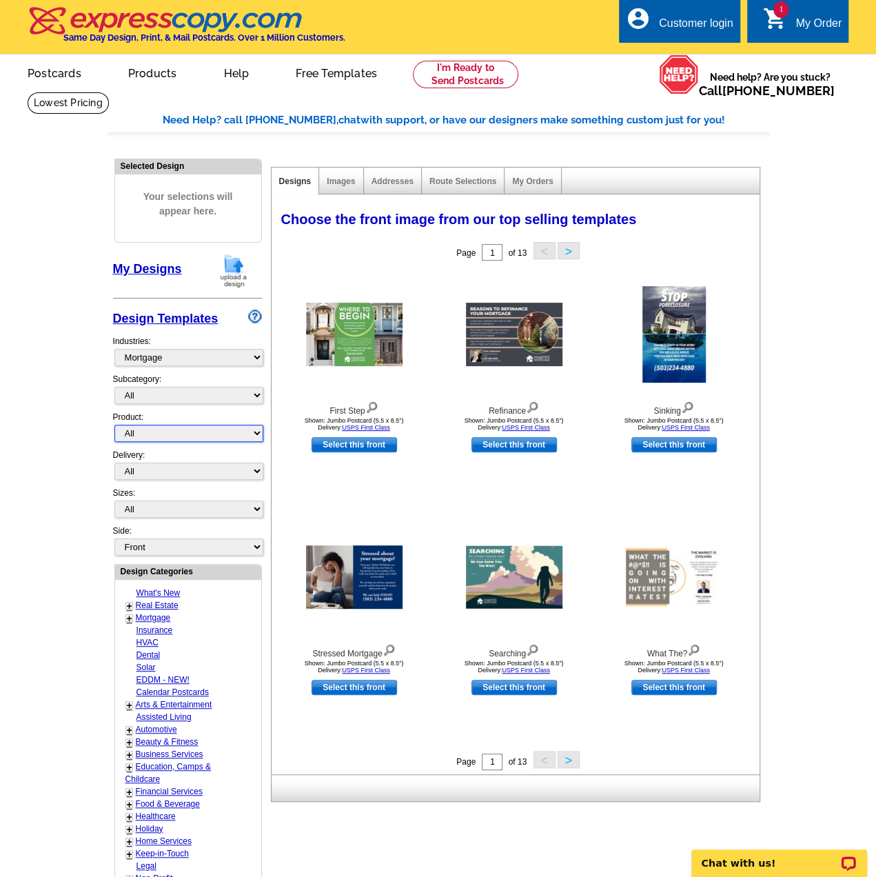
click at [183, 426] on select "All Postcards Letters and flyers Business Cards Door Hangers Greeting Cards" at bounding box center [188, 433] width 149 height 17
click at [161, 392] on select "All Distressed Homeowners Lending Refinance Seminars" at bounding box center [188, 395] width 149 height 17
click at [160, 434] on select "All Postcards Letters and flyers Business Cards Door Hangers Greeting Cards" at bounding box center [188, 433] width 149 height 17
select select "1"
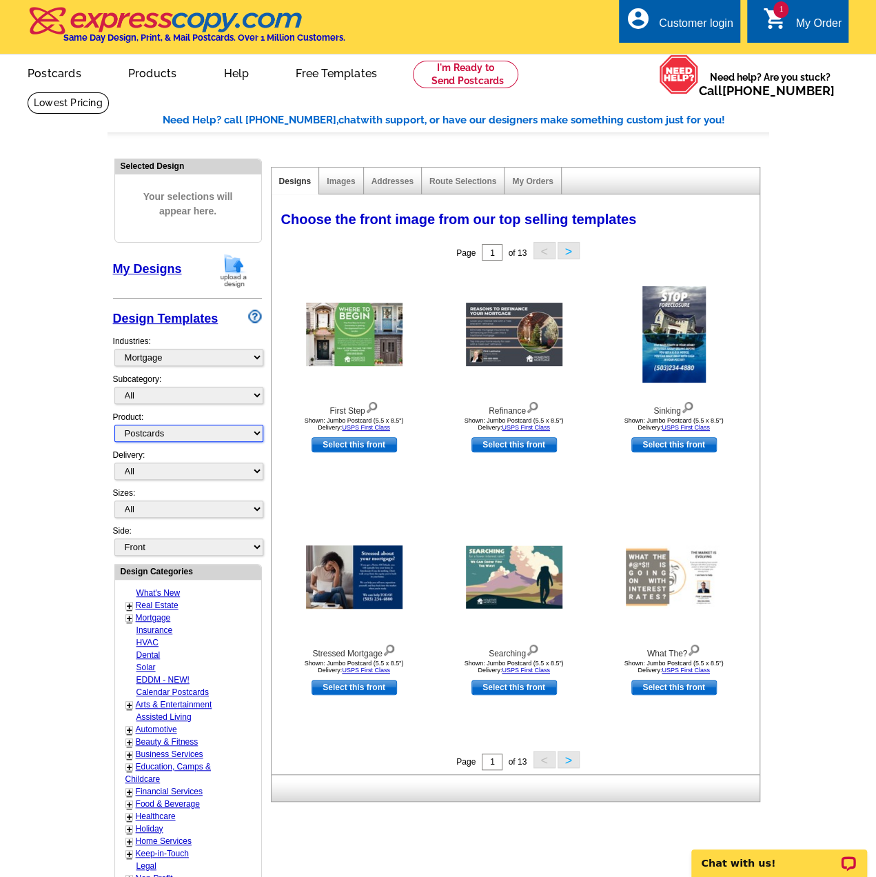
click at [114, 425] on select "All Postcards Letters and flyers Business Cards Door Hangers Greeting Cards" at bounding box center [188, 433] width 149 height 17
click at [349, 446] on link "Select this front" at bounding box center [354, 444] width 85 height 15
select select "2"
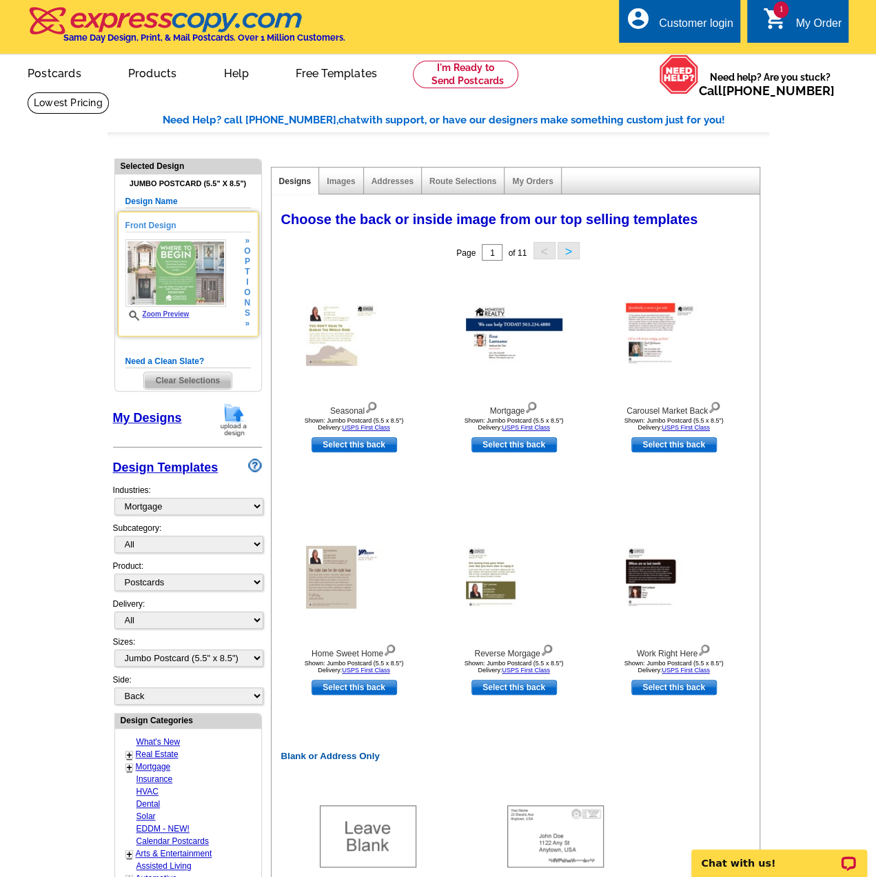
click at [199, 291] on img at bounding box center [175, 273] width 101 height 68
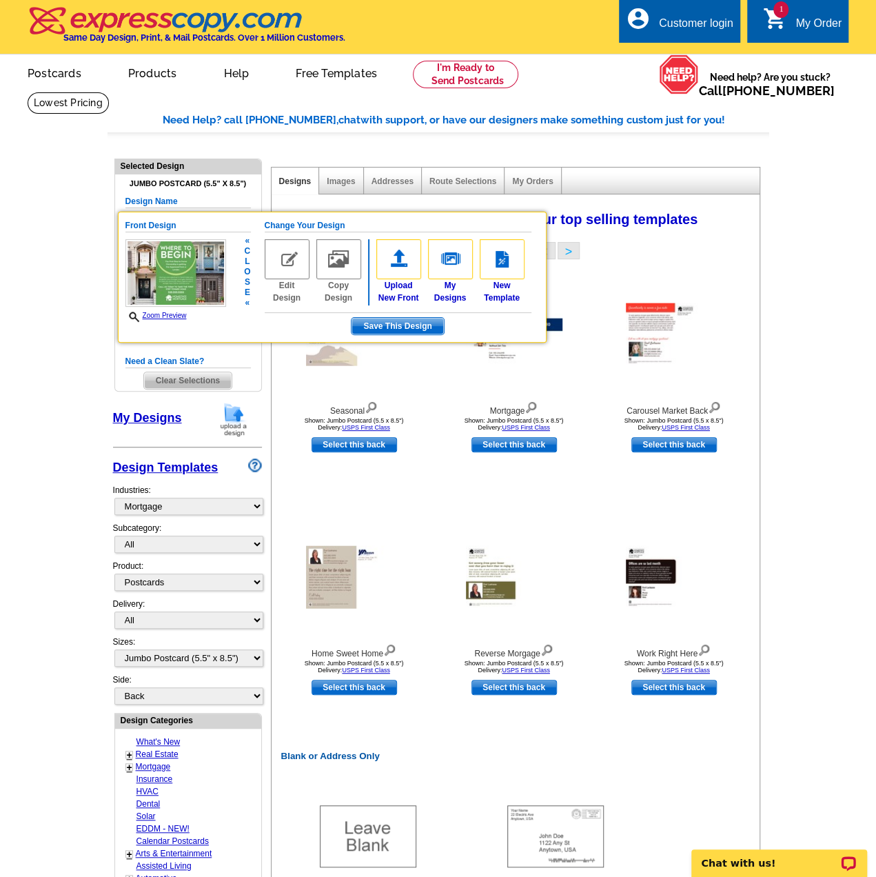
click at [199, 291] on img at bounding box center [175, 273] width 101 height 68
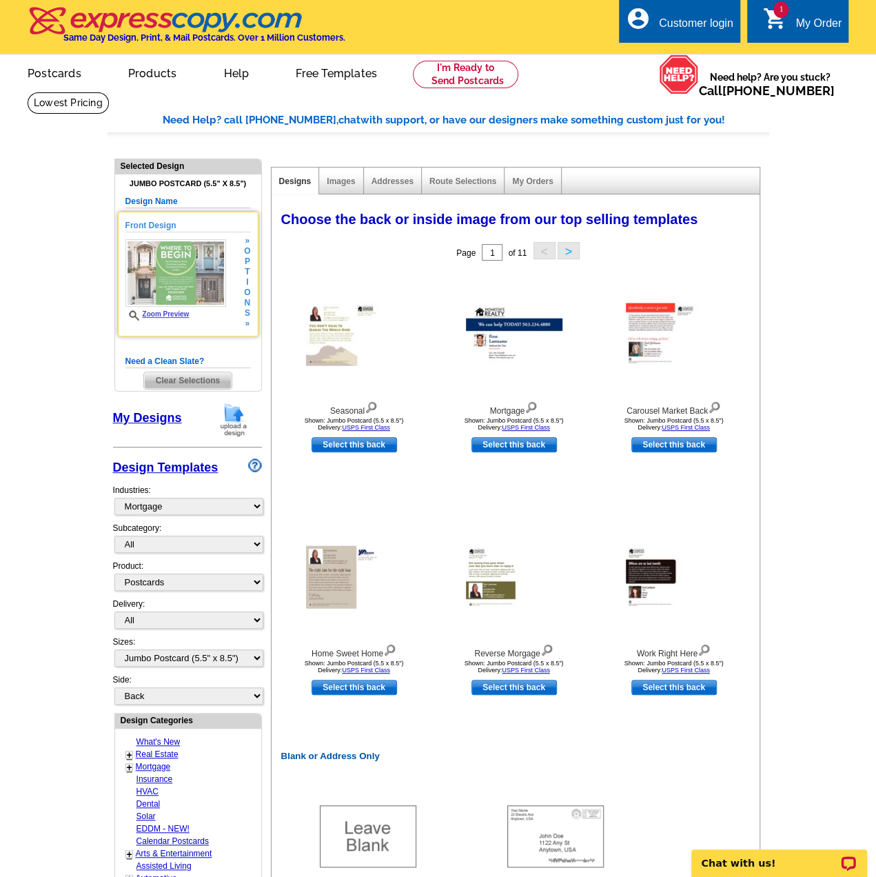
click at [244, 323] on span "»" at bounding box center [247, 323] width 6 height 10
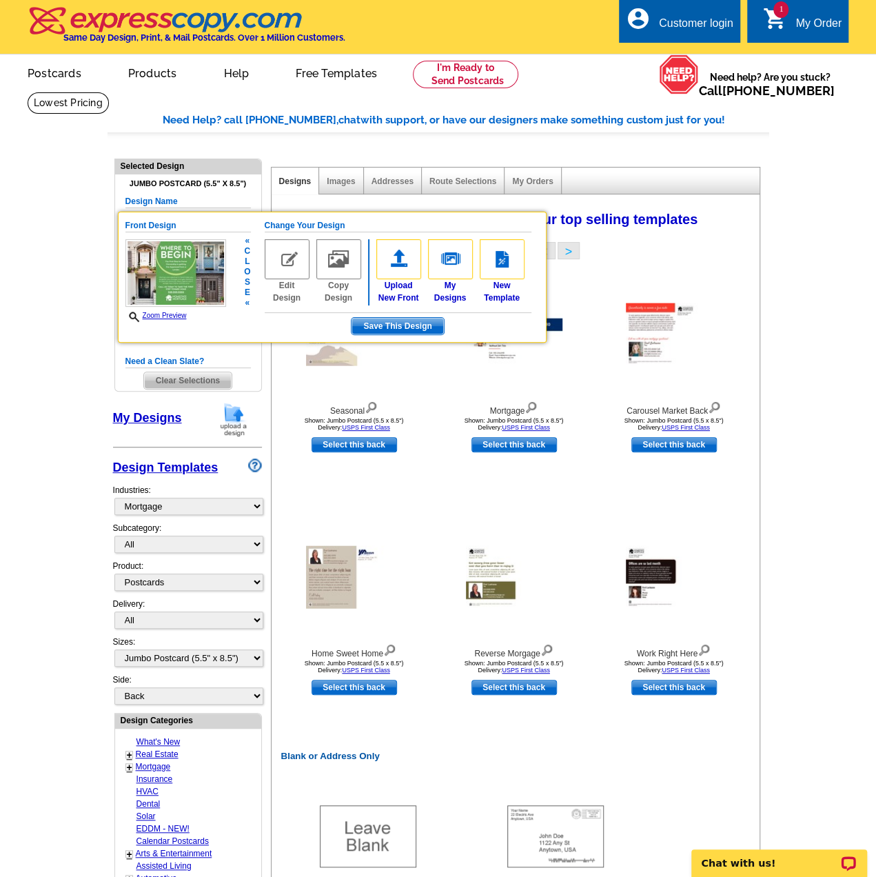
click at [254, 285] on div "Front Design Zoom Preview « c l o s e « Change Your Design Edit Design Copy Des…" at bounding box center [332, 277] width 429 height 131
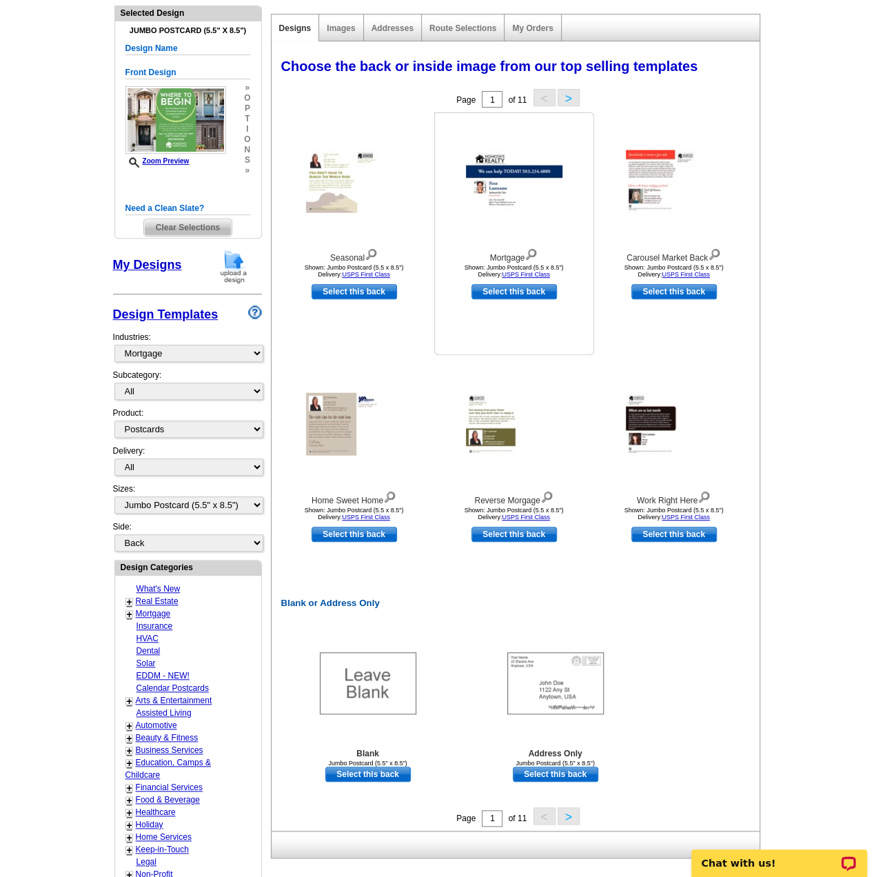
scroll to position [207, 0]
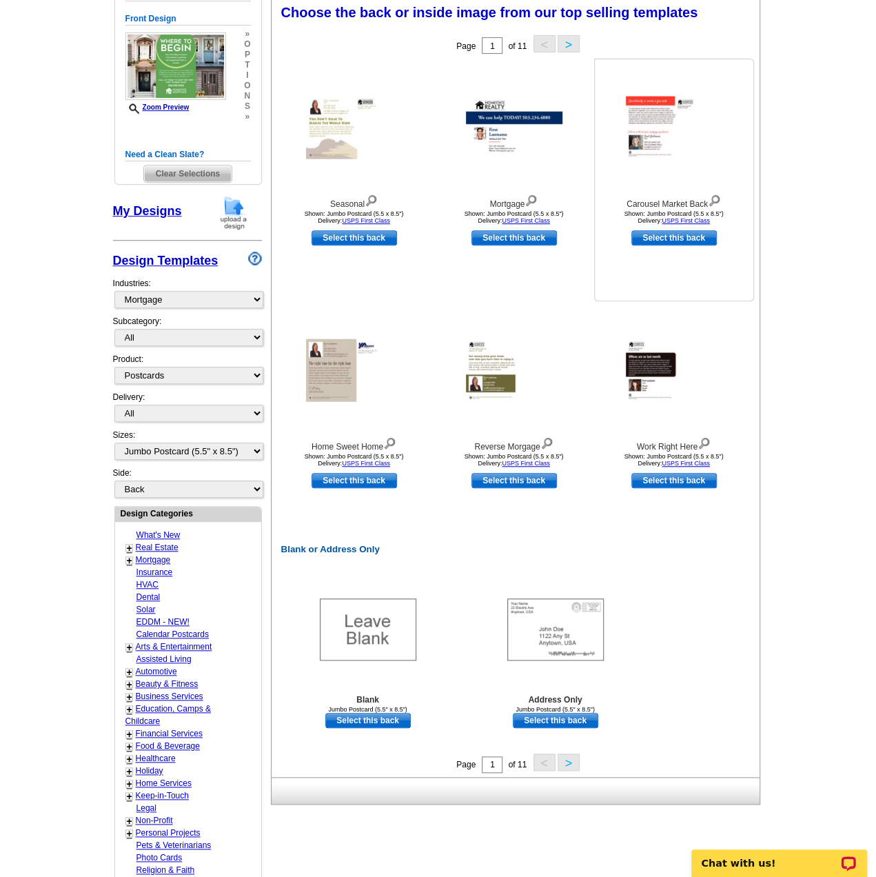
click at [669, 123] on img at bounding box center [674, 127] width 96 height 63
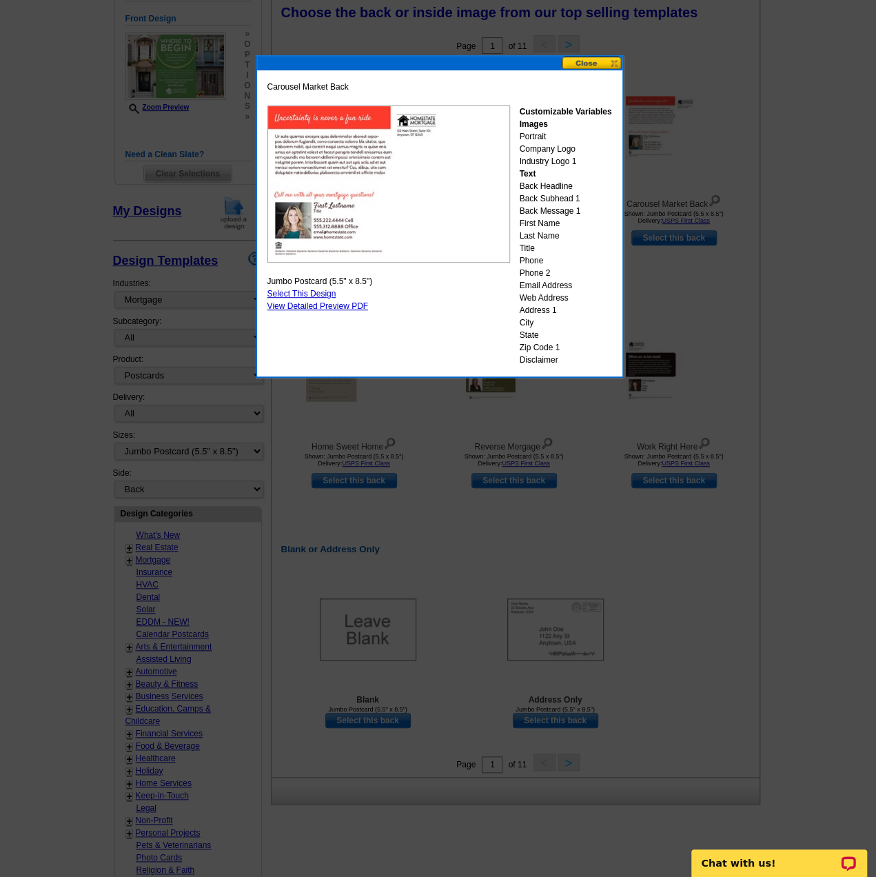
click at [613, 58] on button at bounding box center [592, 63] width 61 height 13
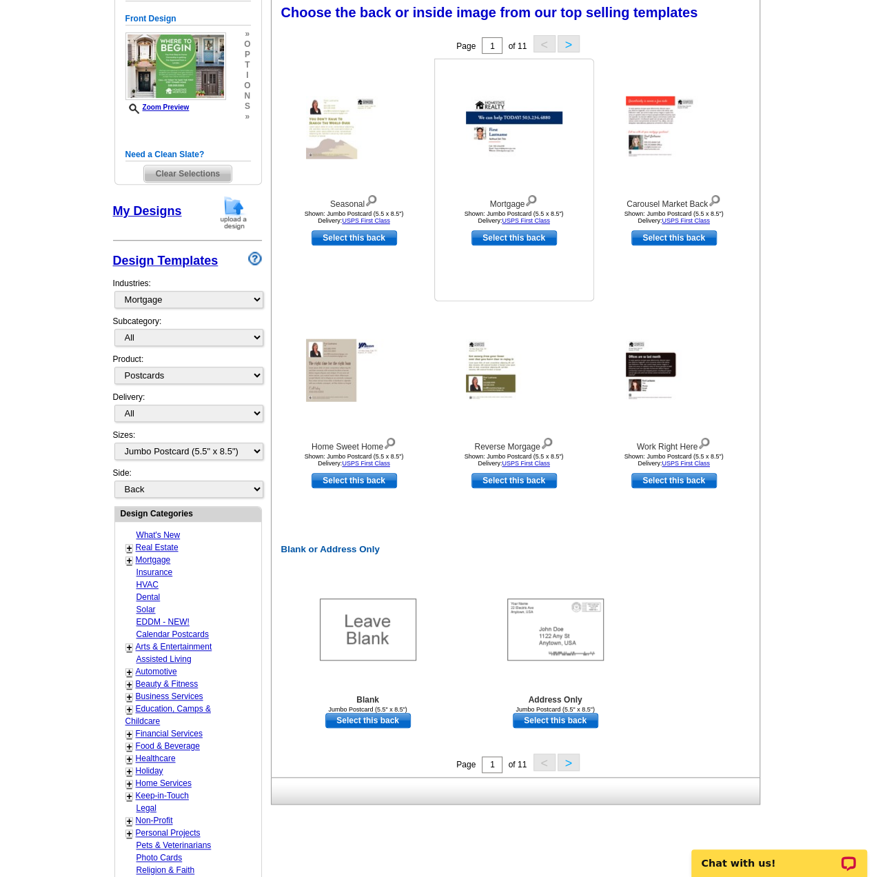
click at [515, 167] on div at bounding box center [514, 127] width 152 height 124
click at [510, 240] on link "Select this back" at bounding box center [513, 237] width 85 height 15
select select "front"
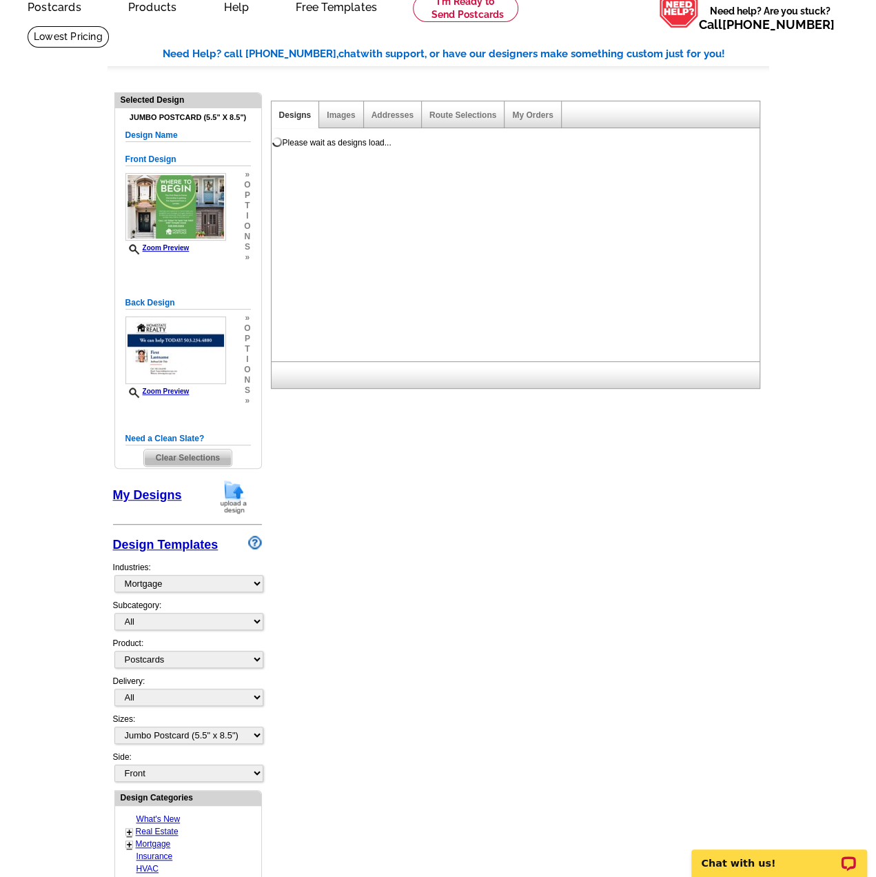
scroll to position [0, 0]
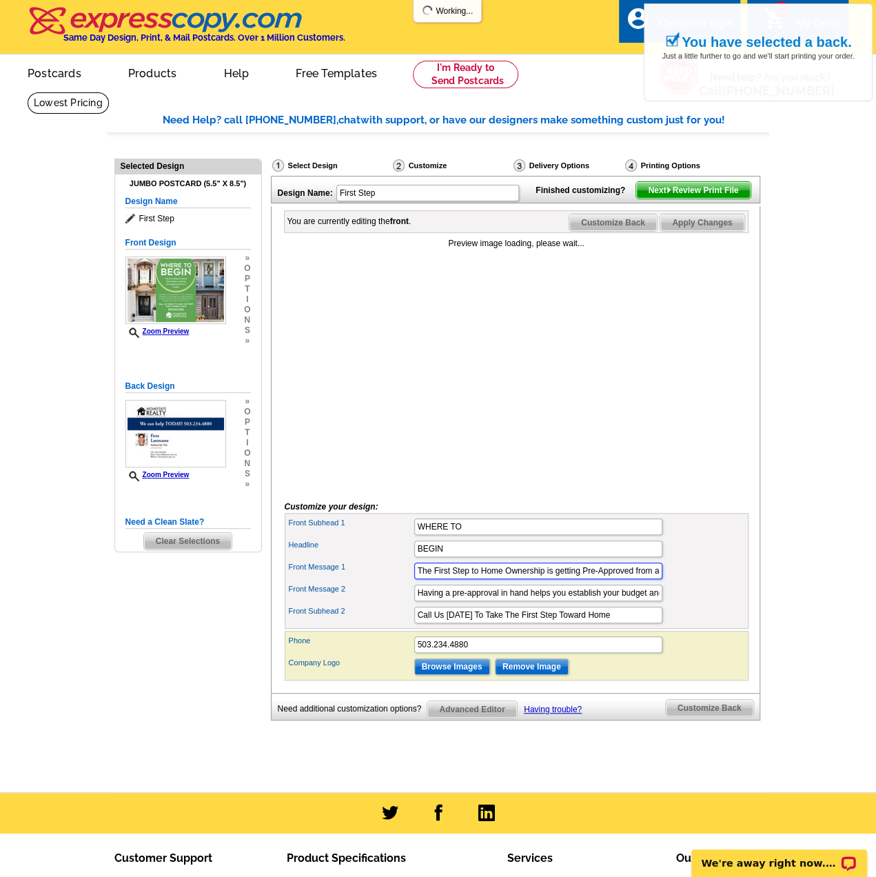
scroll to position [0, 30]
drag, startPoint x: 587, startPoint y: 593, endPoint x: 765, endPoint y: 593, distance: 178.5
click at [765, 593] on div "Need Help? call [PHONE_NUMBER], chat with support, or have our designers make s…" at bounding box center [439, 445] width 662 height 667
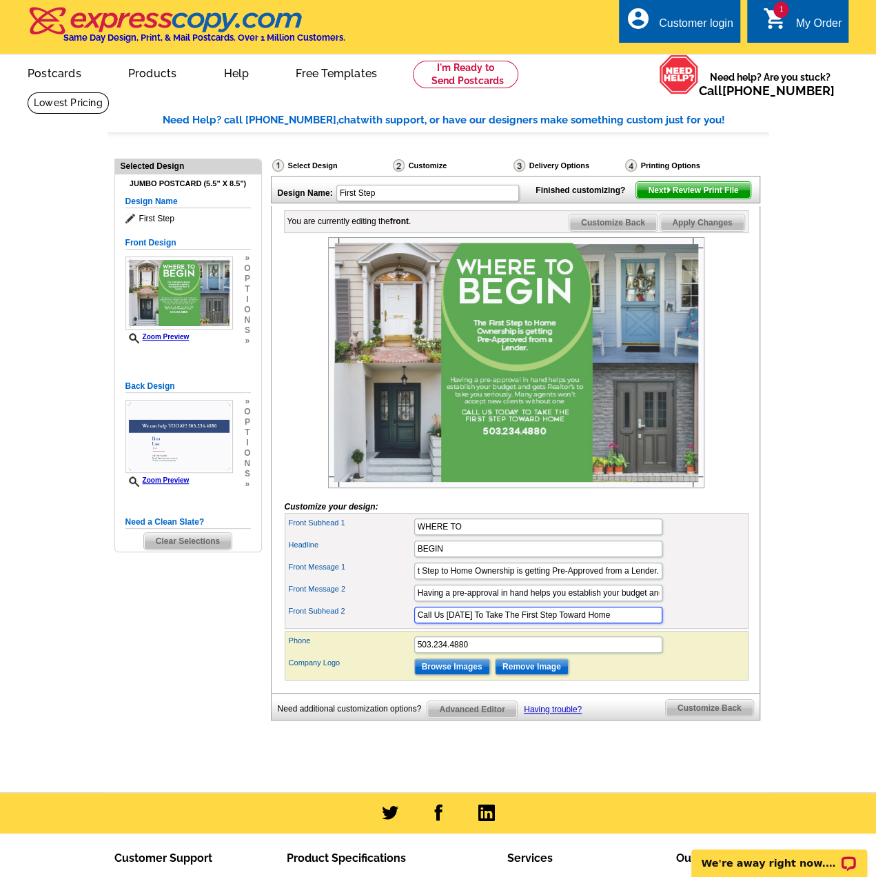
scroll to position [0, 0]
drag, startPoint x: 446, startPoint y: 634, endPoint x: 431, endPoint y: 636, distance: 14.6
click at [431, 623] on input "Call Us [DATE] To Take The First Step Toward Home" at bounding box center [538, 615] width 248 height 17
click at [626, 623] on input "Call Us [DATE] To Take The First Step Toward Home" at bounding box center [538, 615] width 248 height 17
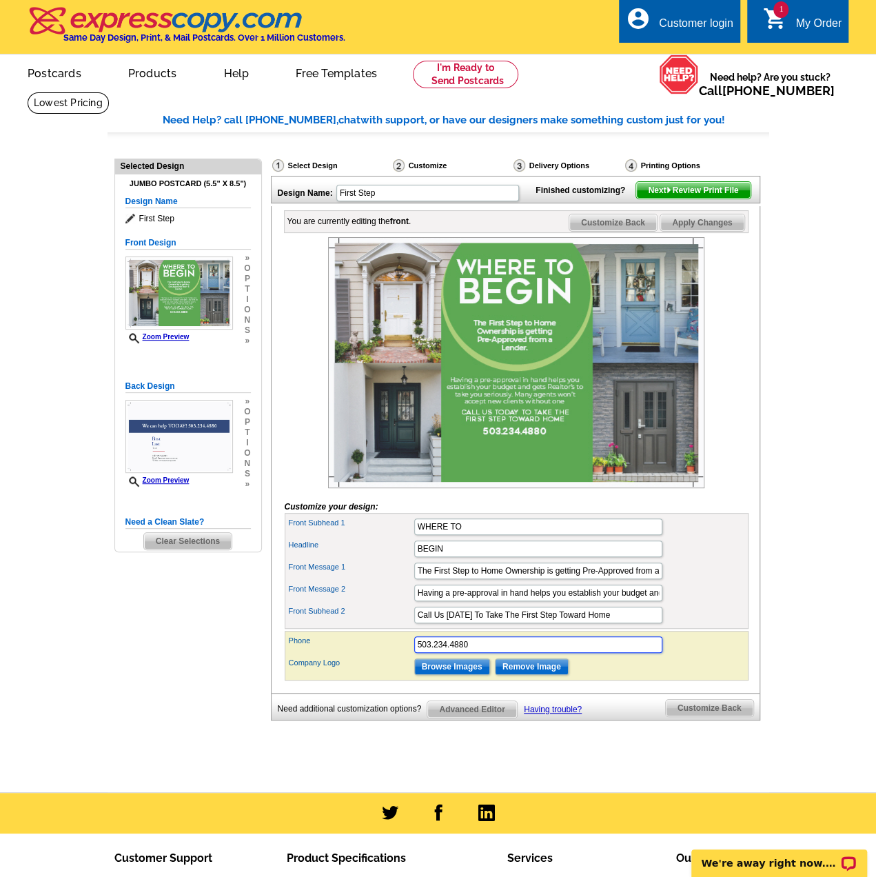
click at [556, 653] on input "503.234.4880" at bounding box center [538, 644] width 248 height 17
type input "907.301.2685"
click at [437, 623] on input "Call Us [DATE] To Take The First Step Toward Home" at bounding box center [538, 615] width 248 height 17
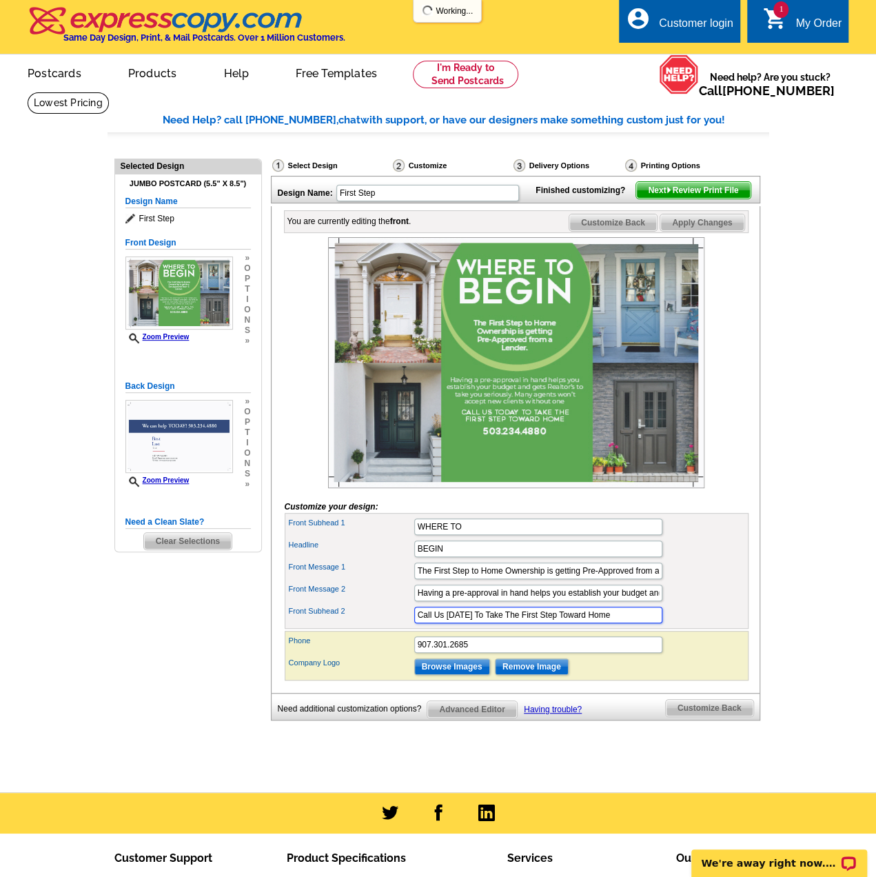
click at [437, 623] on input "Call Us [DATE] To Take The First Step Toward Home" at bounding box center [538, 615] width 248 height 17
drag, startPoint x: 600, startPoint y: 639, endPoint x: 540, endPoint y: 644, distance: 60.2
click at [540, 626] on div "Front Subhead 2 Call [DATE] To Take The First Step Toward Home" at bounding box center [516, 615] width 458 height 22
type input "Call [DATE] To Take The First Step"
click at [713, 716] on span "Customize Back" at bounding box center [710, 708] width 88 height 17
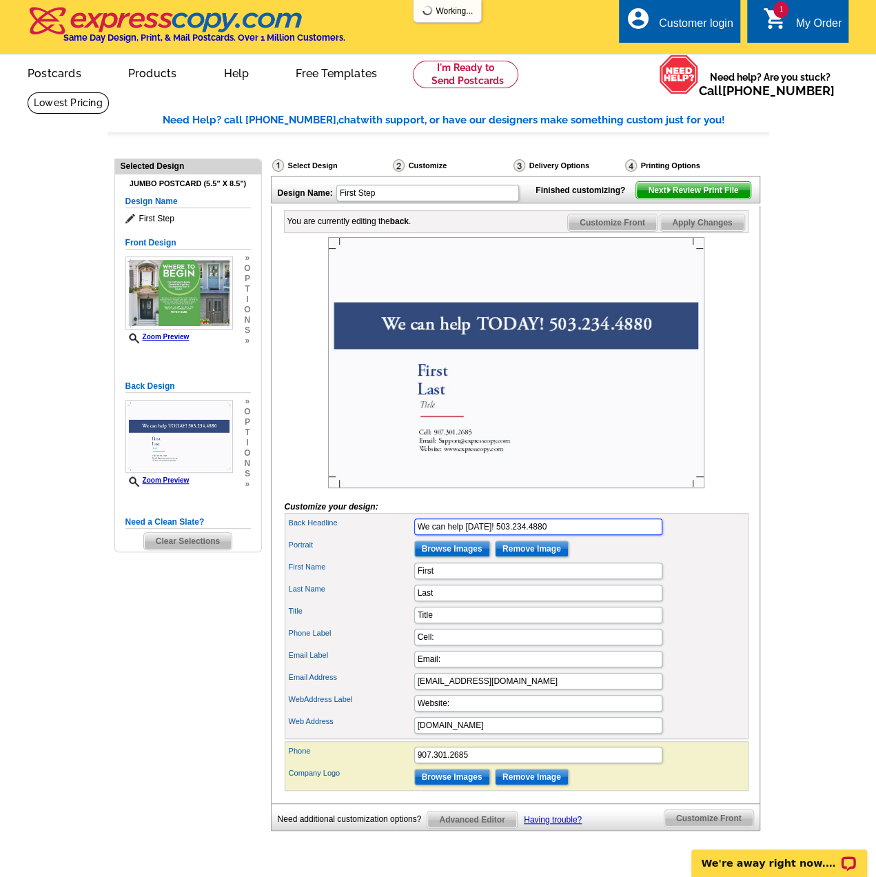
drag, startPoint x: 556, startPoint y: 547, endPoint x: 498, endPoint y: 544, distance: 58.0
click at [498, 535] on input "We can help [DATE]! 503.234.4880" at bounding box center [538, 526] width 248 height 17
type input "We can help [DATE]! 907.301.2685"
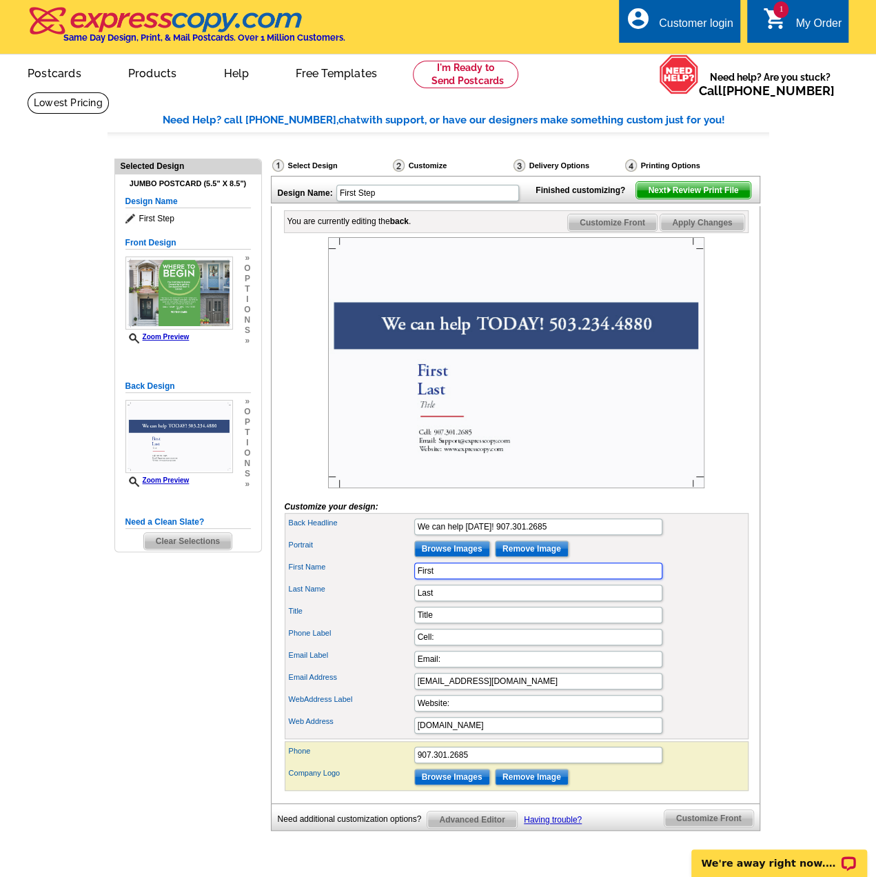
click at [466, 579] on input "First" at bounding box center [538, 570] width 248 height 17
type input "[PERSON_NAME]"
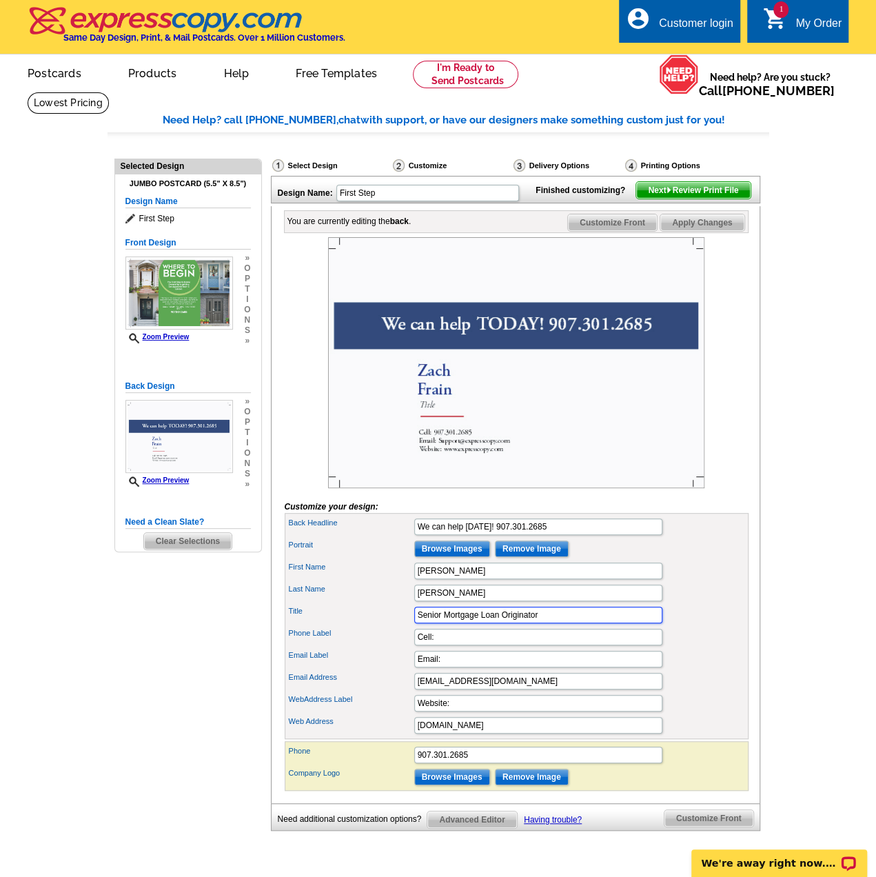
type input "Senior Mortgage Loan Originator"
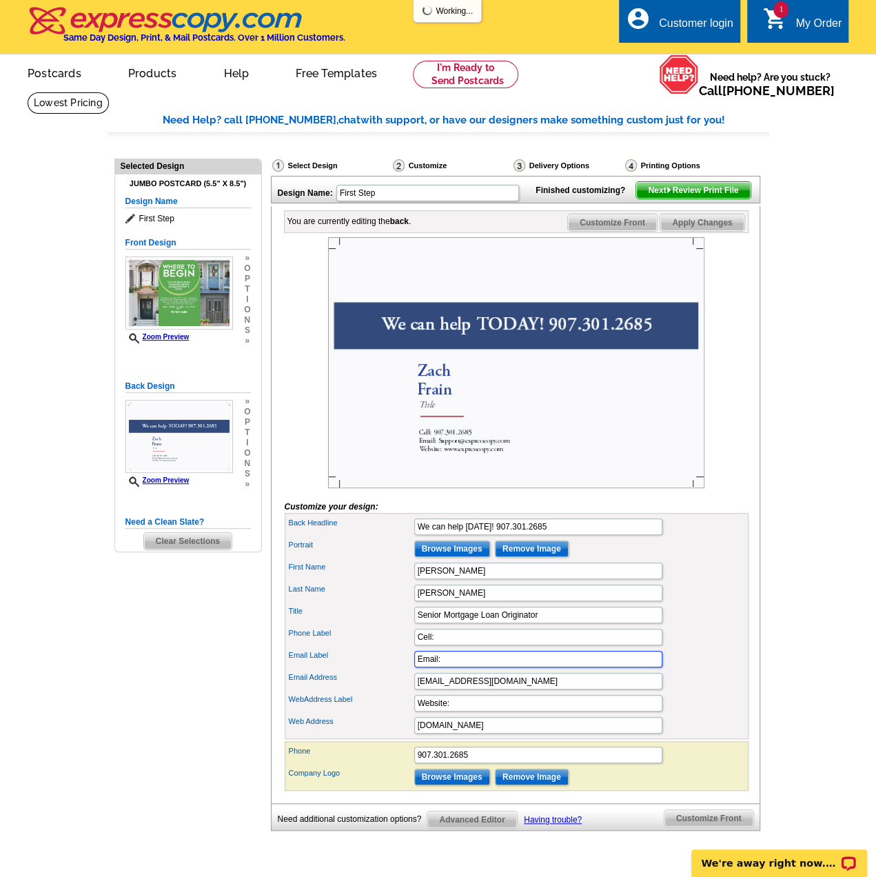
click at [466, 667] on input "Email:" at bounding box center [538, 659] width 248 height 17
click at [459, 689] on input "[EMAIL_ADDRESS][DOMAIN_NAME]" at bounding box center [538, 681] width 248 height 17
type input "[PERSON_NAME][EMAIL_ADDRESS][DOMAIN_NAME]"
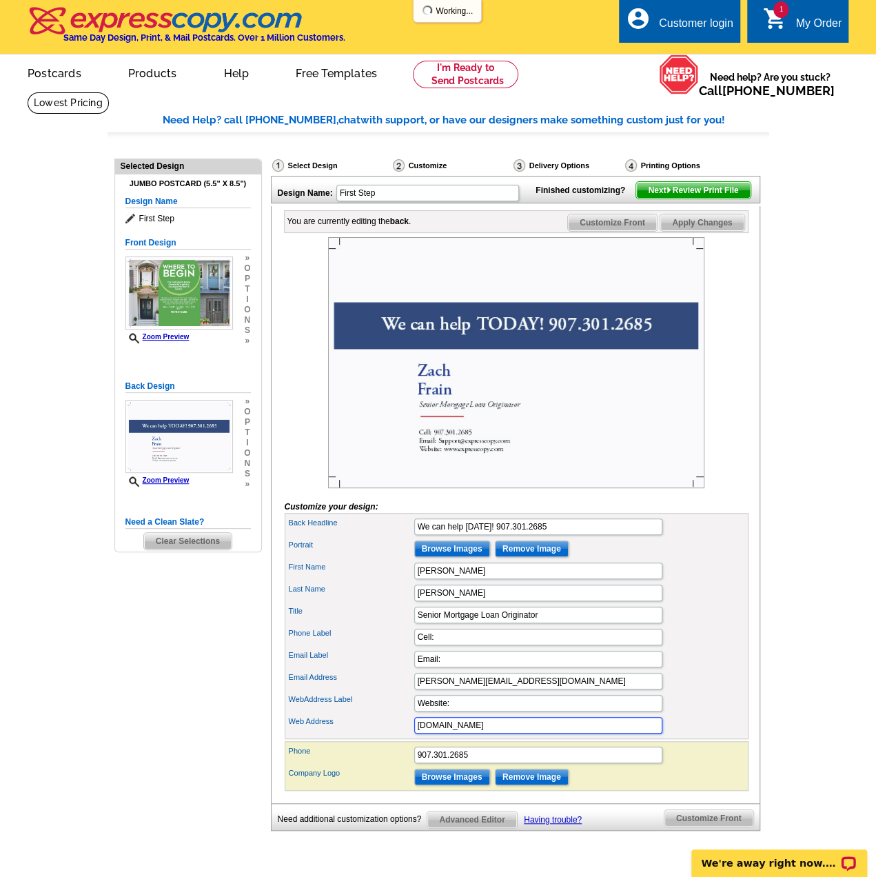
click at [498, 733] on input "[DOMAIN_NAME]" at bounding box center [538, 725] width 248 height 17
click at [525, 733] on input "[DOMAIN_NAME]" at bounding box center [538, 725] width 248 height 17
drag, startPoint x: 525, startPoint y: 743, endPoint x: 435, endPoint y: 736, distance: 90.6
click at [435, 733] on input "[DOMAIN_NAME]" at bounding box center [538, 725] width 248 height 17
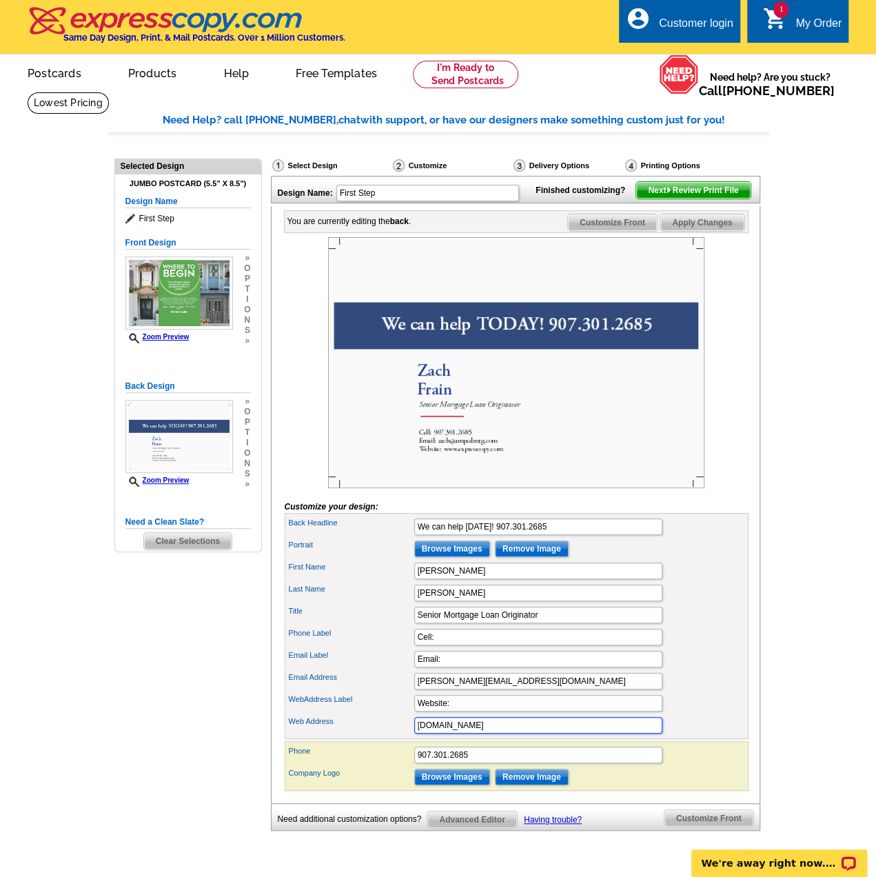
type input "[DOMAIN_NAME]"
click at [570, 711] on input "Website:" at bounding box center [538, 703] width 248 height 17
click at [666, 193] on img at bounding box center [669, 190] width 6 height 6
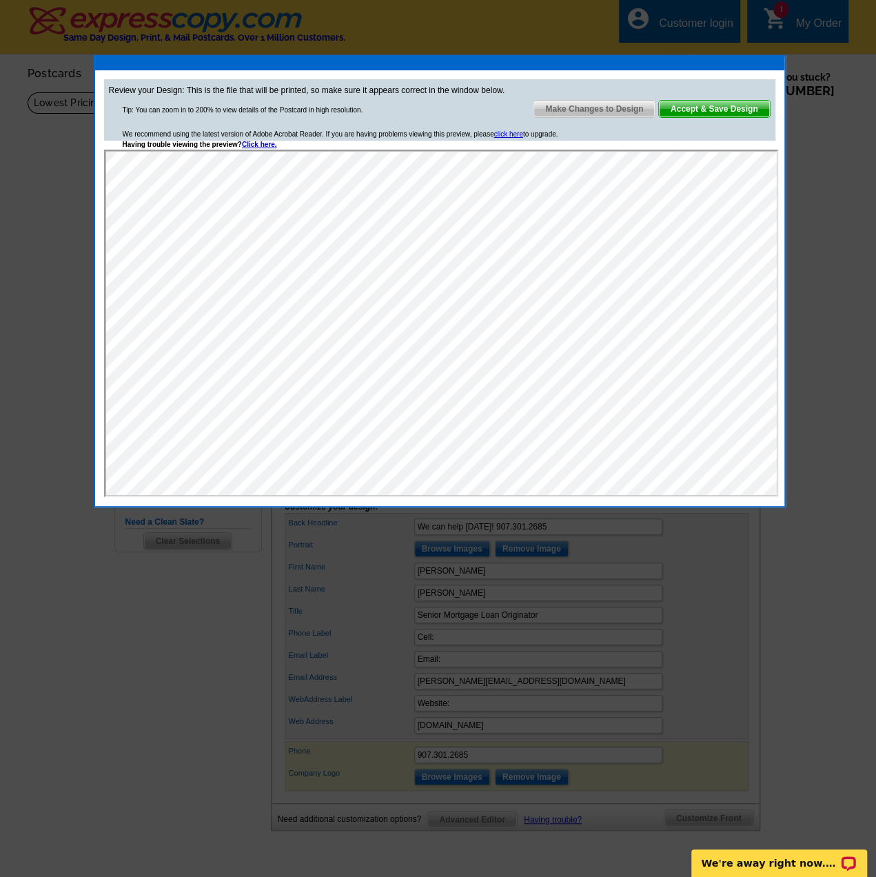
click at [703, 108] on span "Accept & Save Design" at bounding box center [714, 109] width 111 height 17
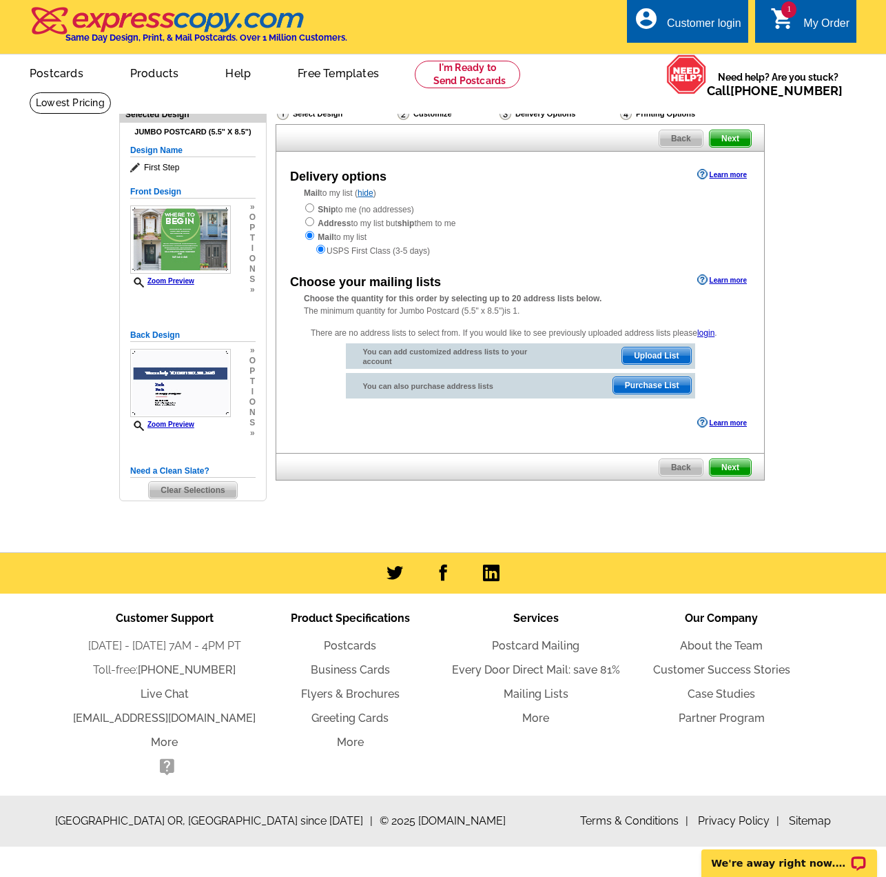
click at [736, 470] on span "Next" at bounding box center [730, 467] width 41 height 17
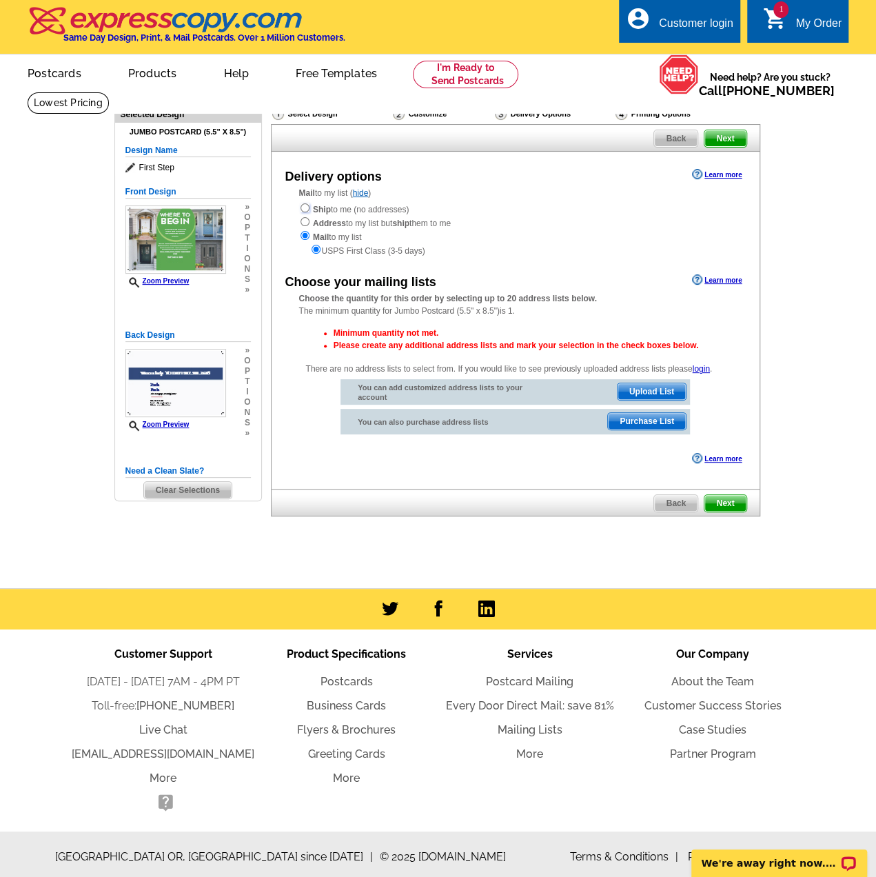
click at [303, 208] on input "radio" at bounding box center [305, 207] width 9 height 9
radio input "true"
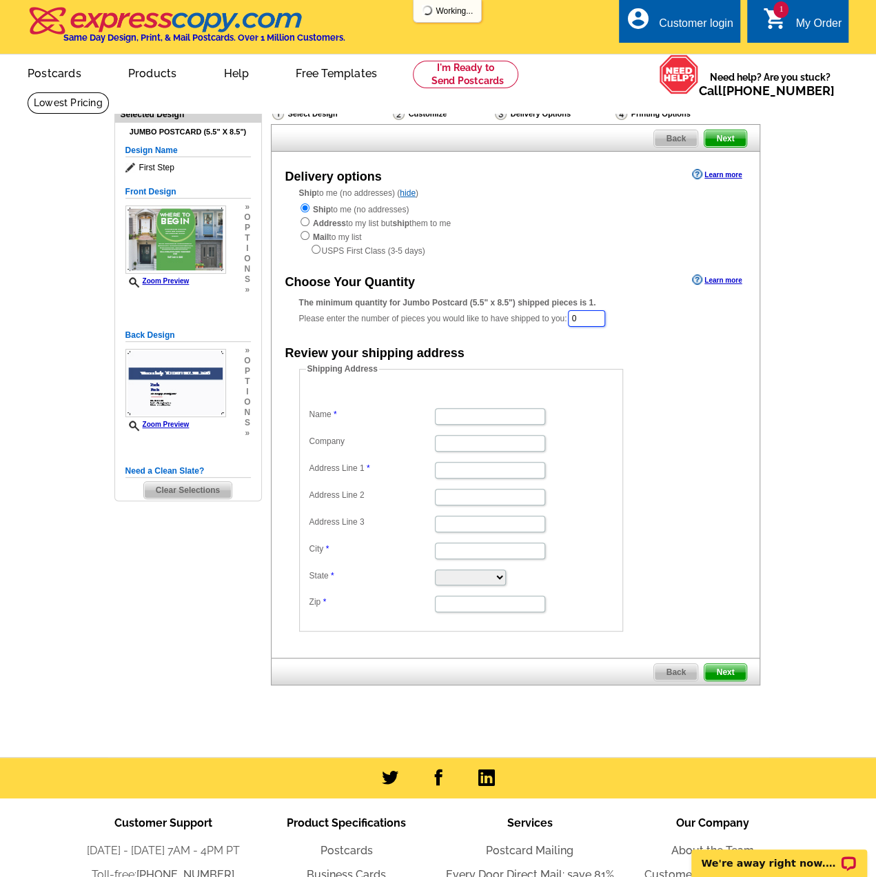
click at [605, 322] on input "0" at bounding box center [586, 318] width 37 height 17
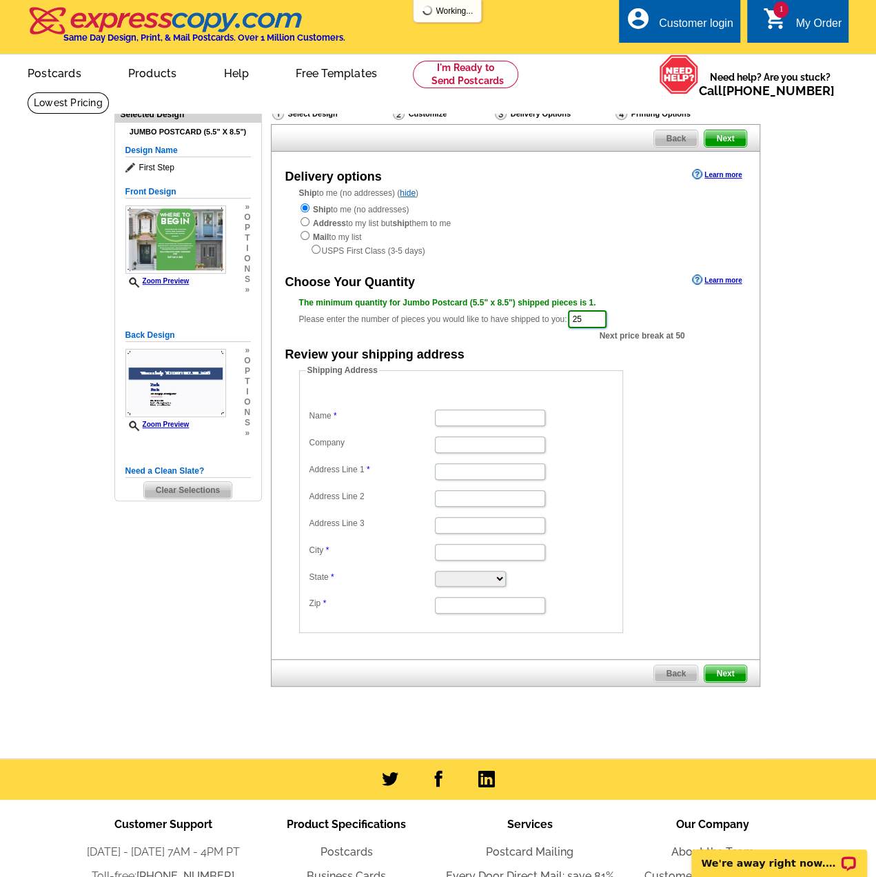
type input "25"
click at [466, 420] on input "Name" at bounding box center [490, 417] width 110 height 17
type input "zach frain"
type input "11384 tulin park loop"
type input "anchorage"
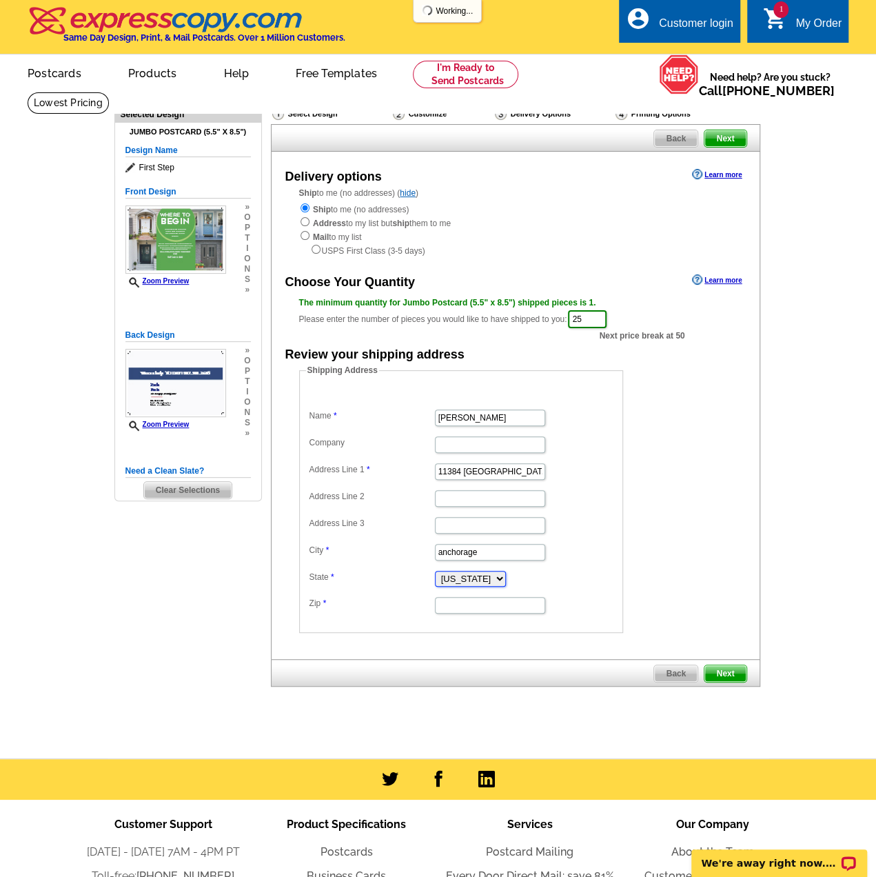
select select "AK"
type input "99516"
click at [720, 665] on span "Next" at bounding box center [724, 673] width 41 height 17
